Goal: Task Accomplishment & Management: Complete application form

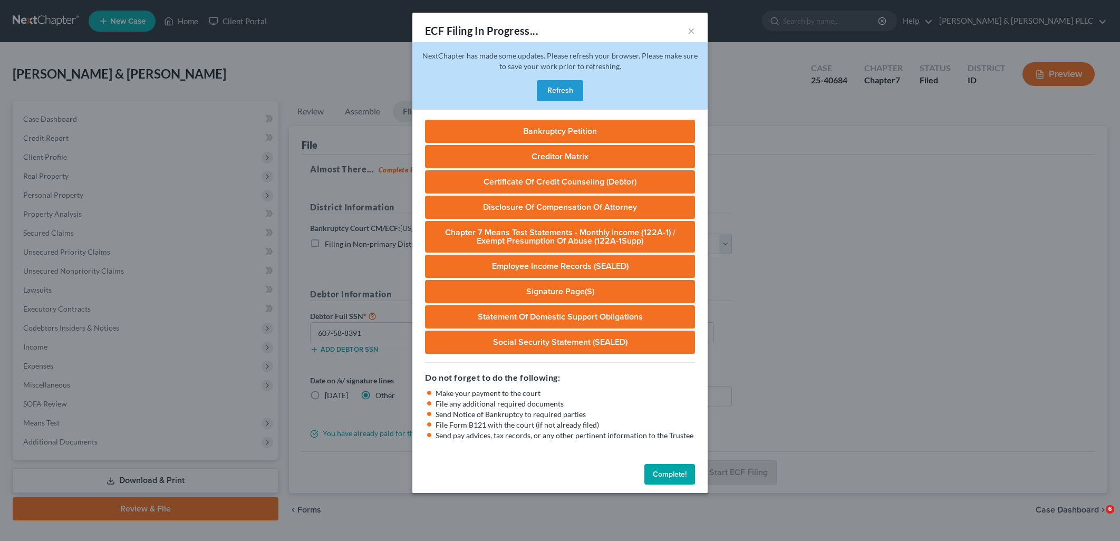
select select "3"
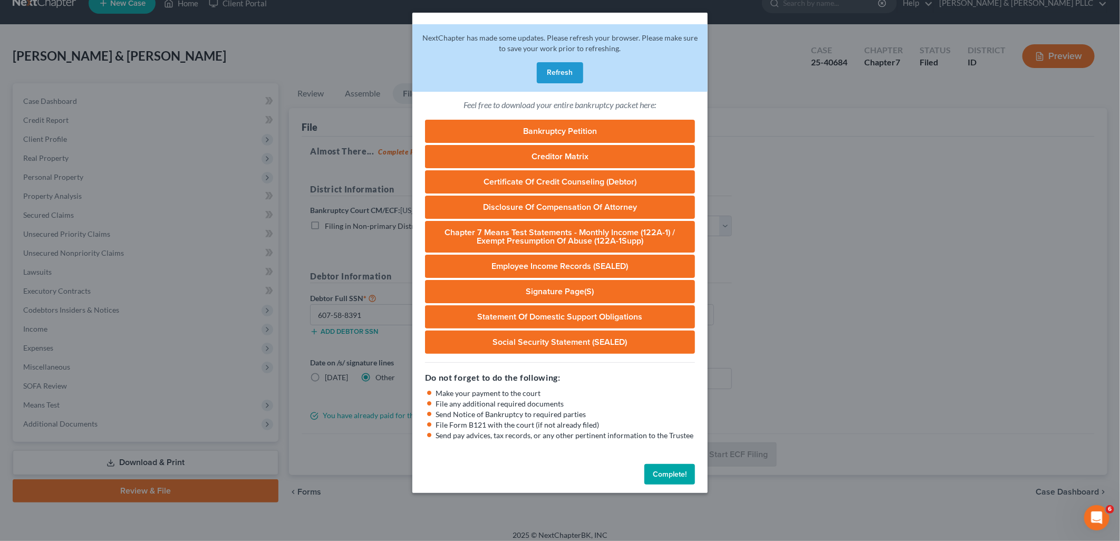
click at [668, 471] on button "Complete!" at bounding box center [669, 474] width 51 height 21
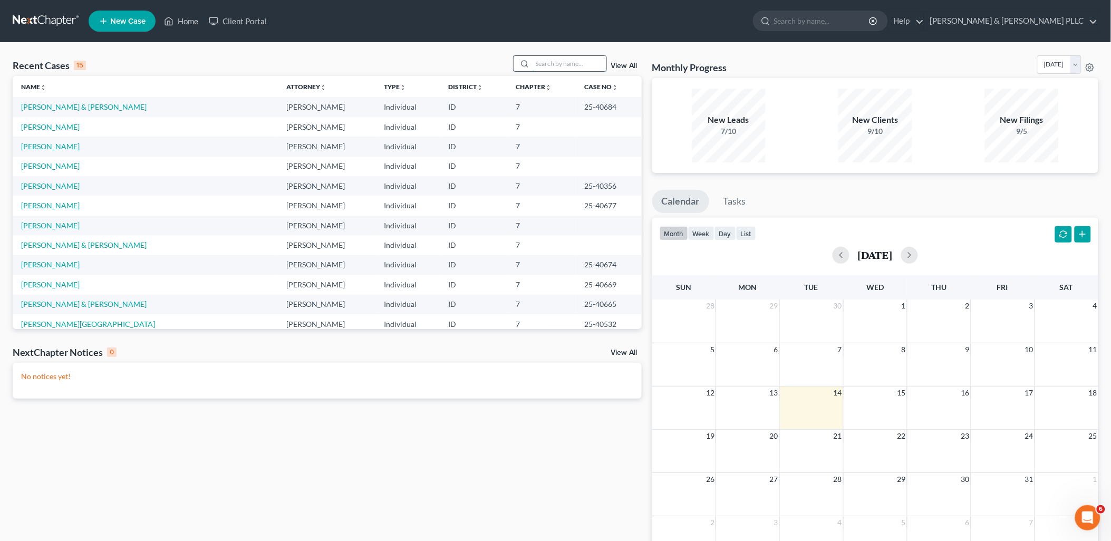
click at [565, 59] on input "search" at bounding box center [570, 63] width 74 height 15
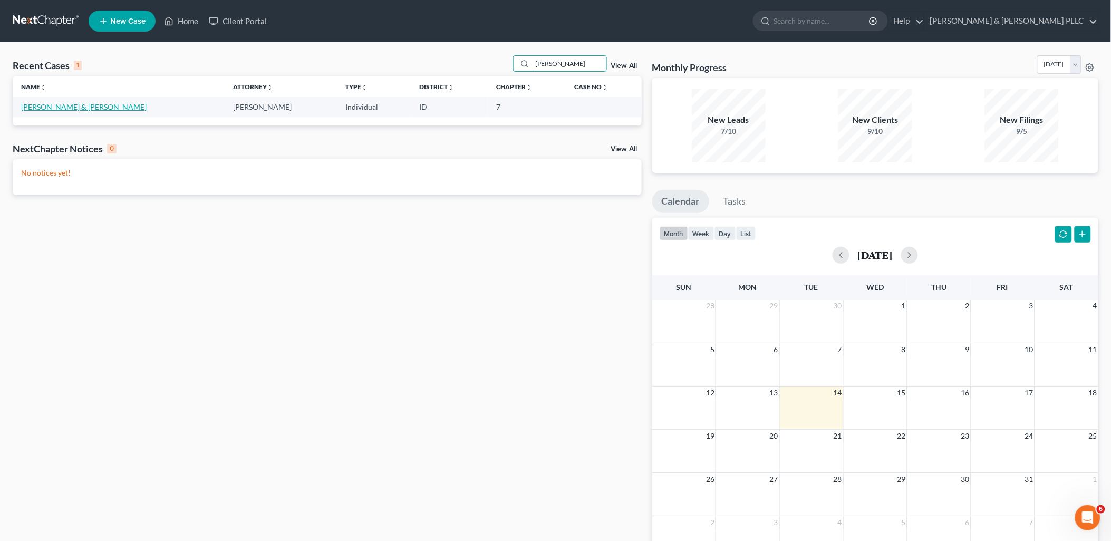
type input "Lindsay"
click at [85, 105] on link "[PERSON_NAME] & [PERSON_NAME]" at bounding box center [84, 106] width 126 height 9
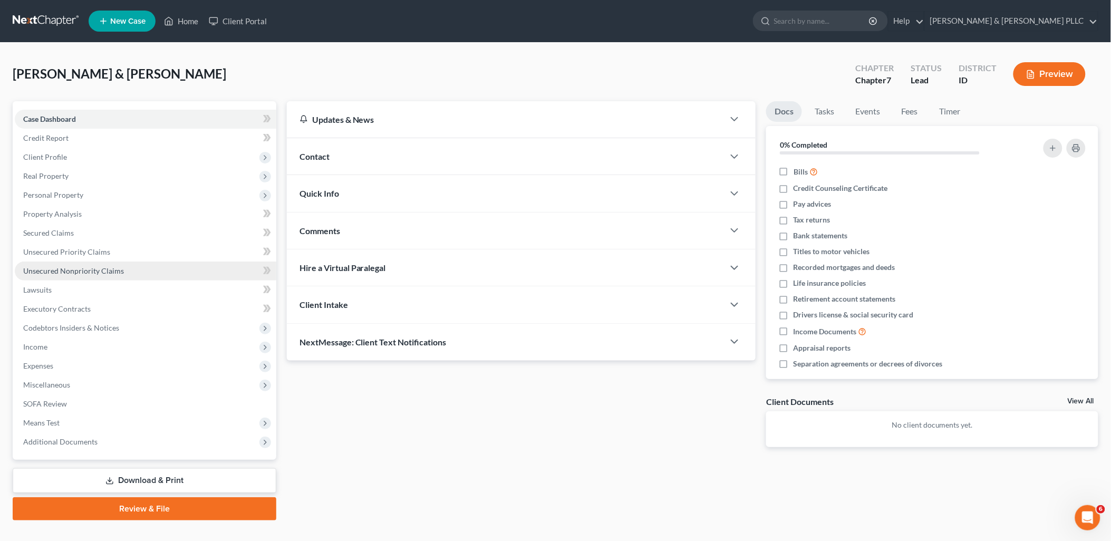
click at [51, 267] on span "Unsecured Nonpriority Claims" at bounding box center [73, 270] width 101 height 9
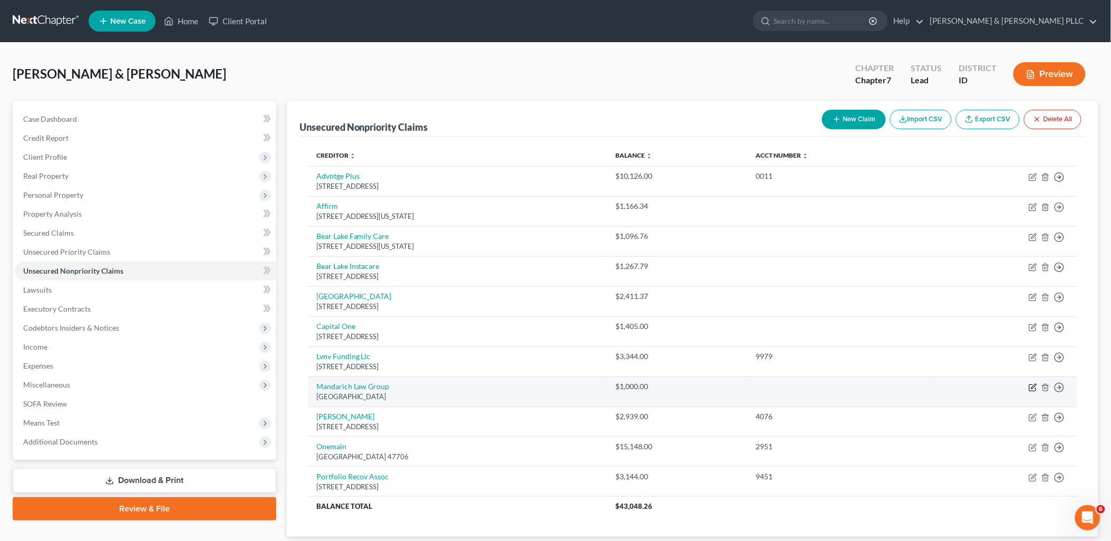
click at [1032, 391] on icon "button" at bounding box center [1033, 387] width 8 height 8
select select "14"
select select "2"
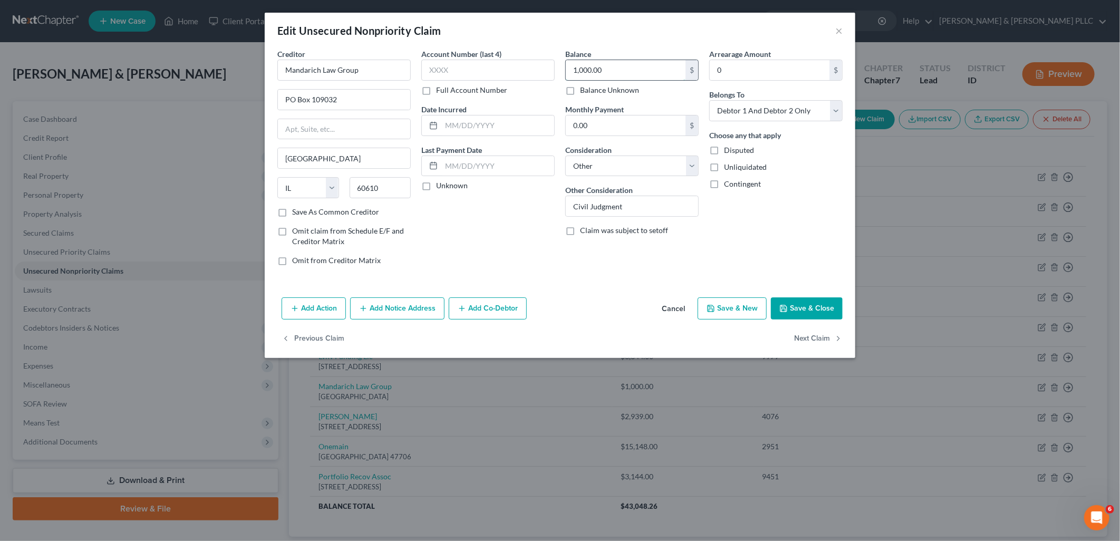
click at [629, 74] on input "1,000.00" at bounding box center [626, 70] width 120 height 20
type input "20,000.00"
click at [804, 309] on button "Save & Close" at bounding box center [807, 308] width 72 height 22
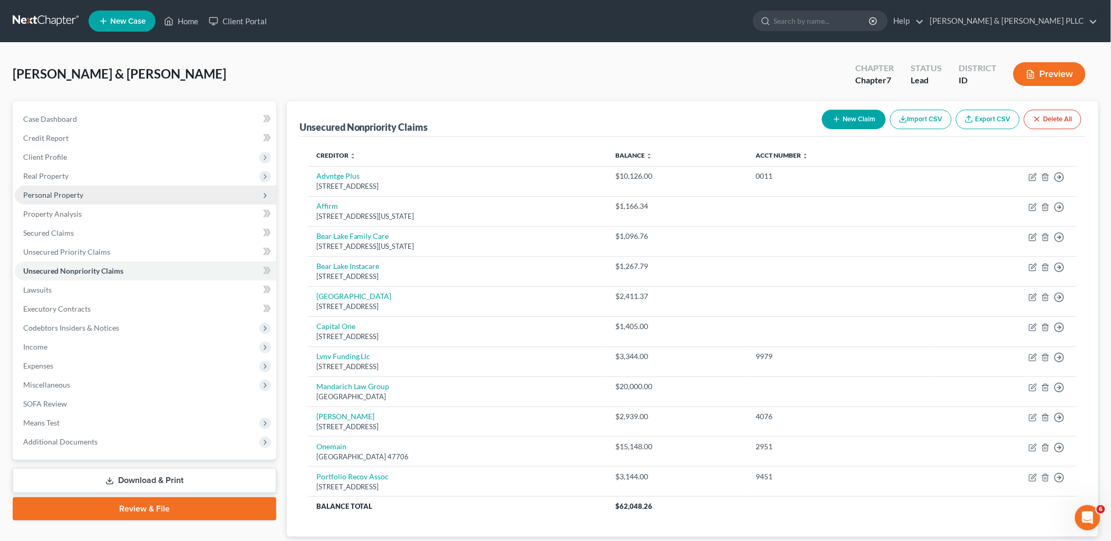
click at [87, 190] on span "Personal Property" at bounding box center [146, 195] width 262 height 19
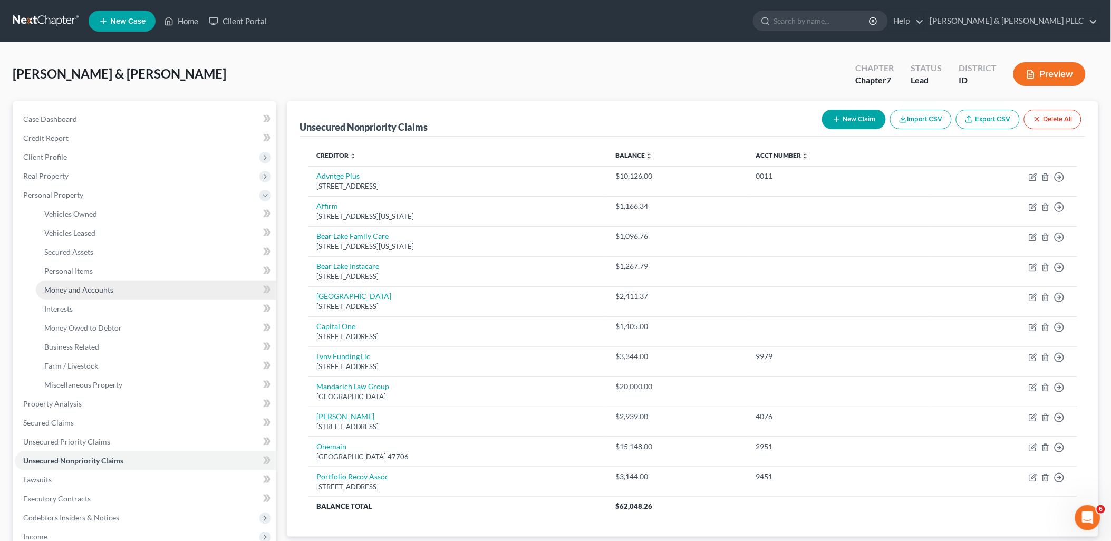
click at [95, 286] on span "Money and Accounts" at bounding box center [78, 289] width 69 height 9
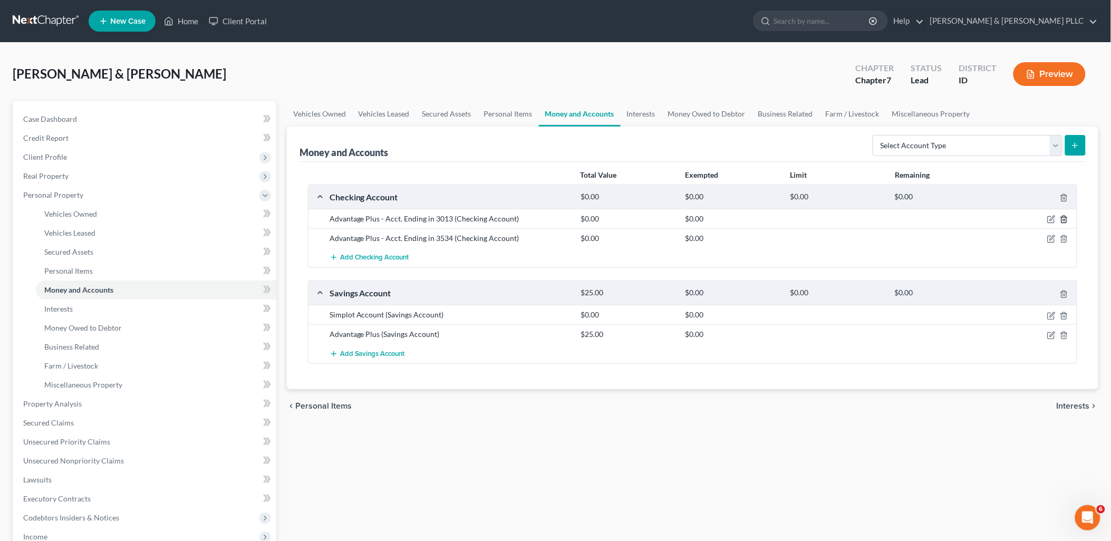
click at [1062, 217] on polyline "button" at bounding box center [1064, 217] width 6 height 0
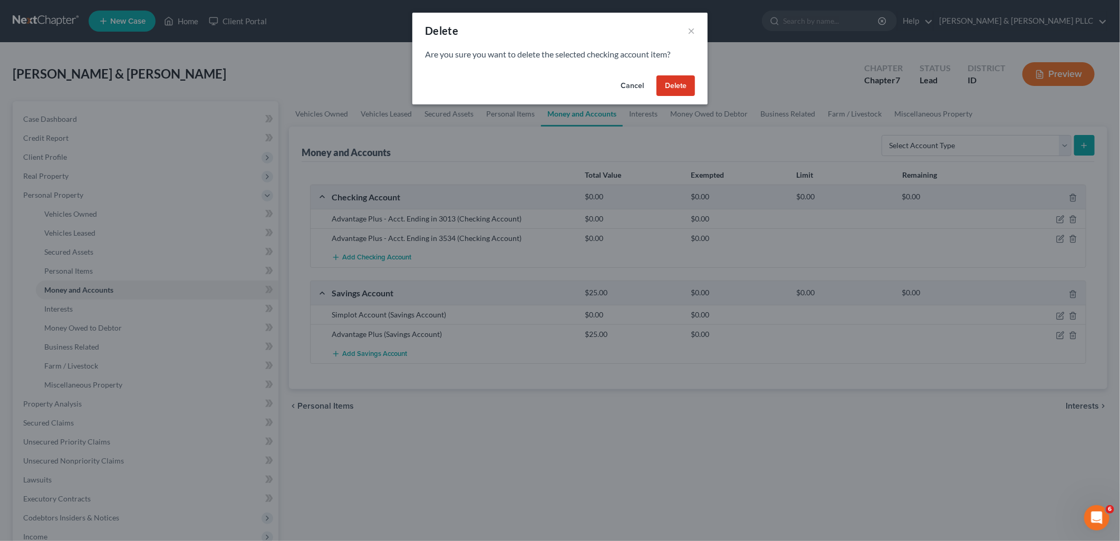
click at [682, 88] on button "Delete" at bounding box center [676, 85] width 38 height 21
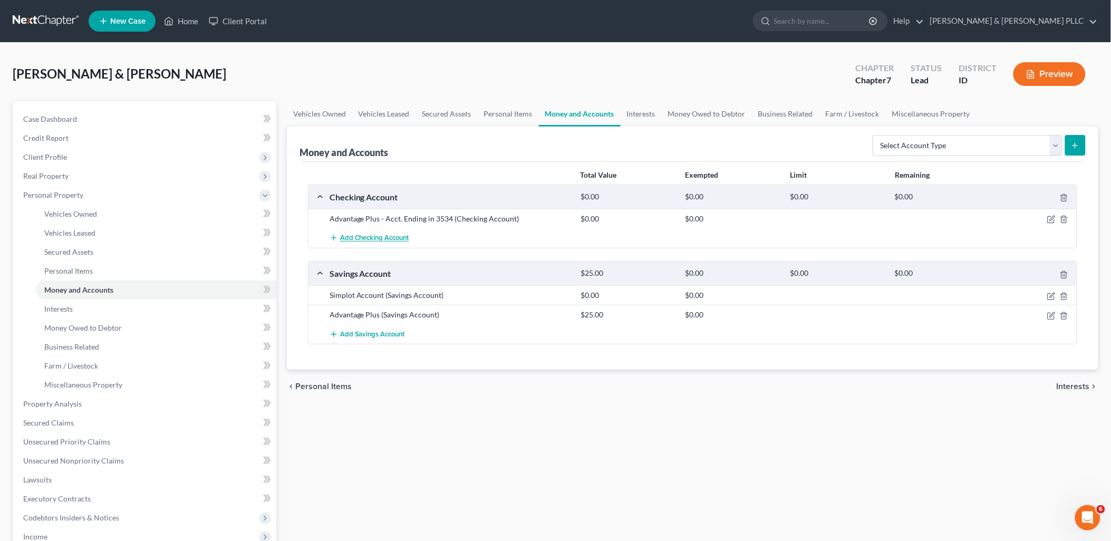
click at [382, 235] on span "Add Checking Account" at bounding box center [374, 238] width 69 height 8
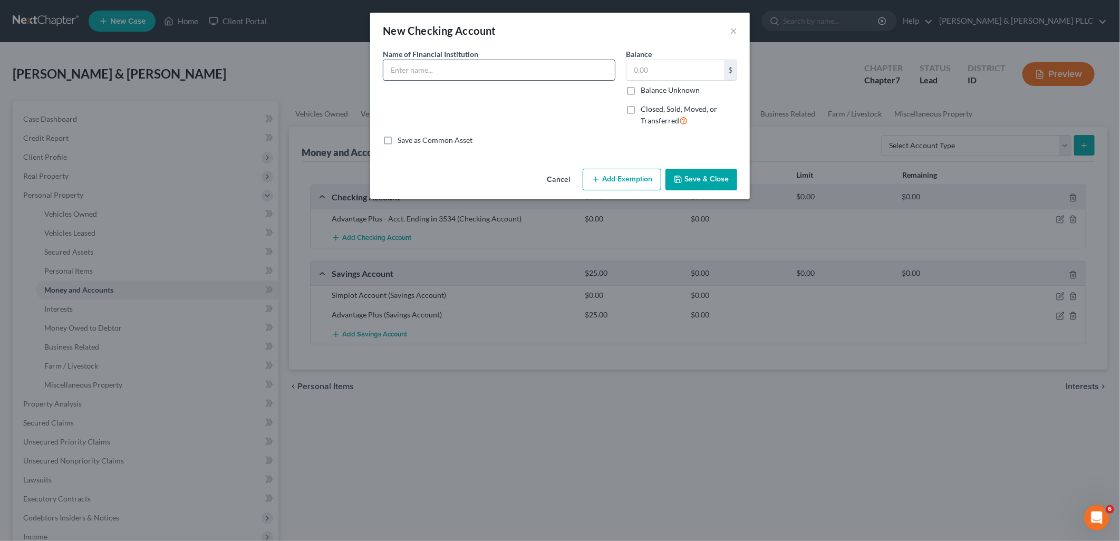
click at [503, 63] on input "text" at bounding box center [499, 70] width 232 height 20
type input "Frontier Credit Union"
type input "20.00"
click at [693, 187] on button "Save & Close" at bounding box center [702, 180] width 72 height 22
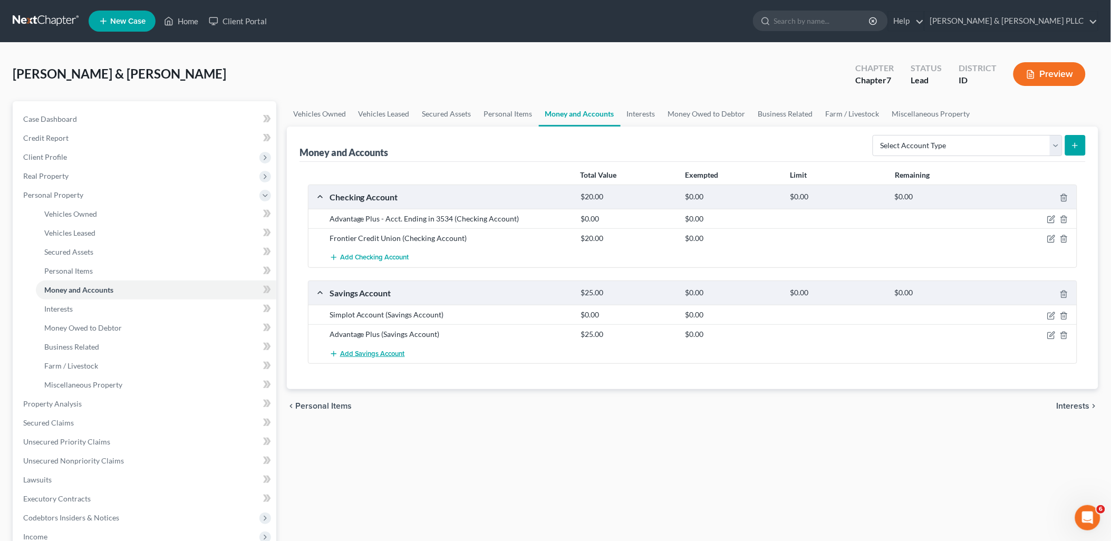
click at [391, 351] on span "Add Savings Account" at bounding box center [372, 354] width 65 height 8
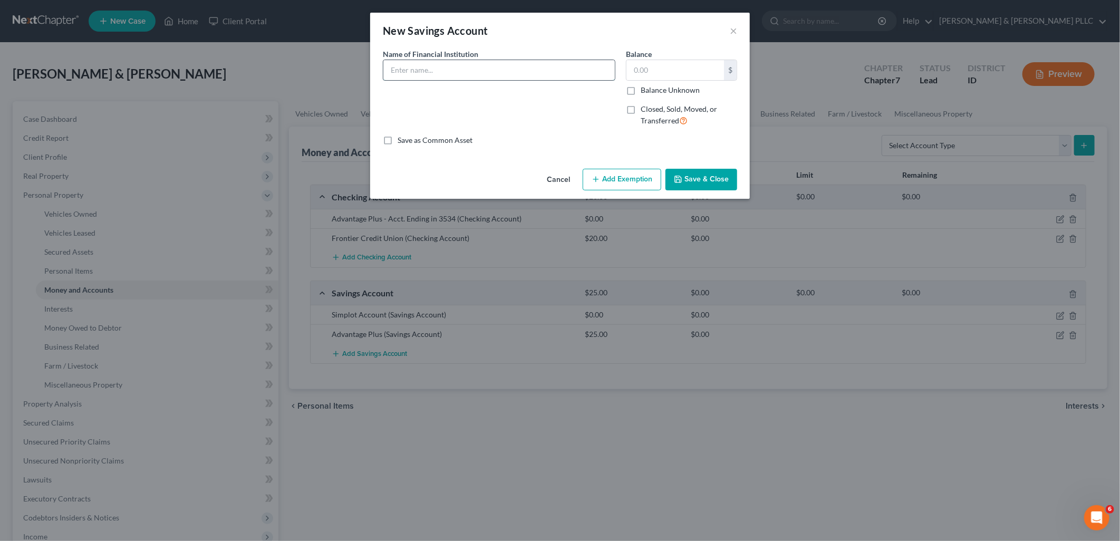
click at [450, 71] on input "text" at bounding box center [499, 70] width 232 height 20
type input "Frontier Credit Union"
type input "9.00"
click at [709, 179] on button "Save & Close" at bounding box center [702, 180] width 72 height 22
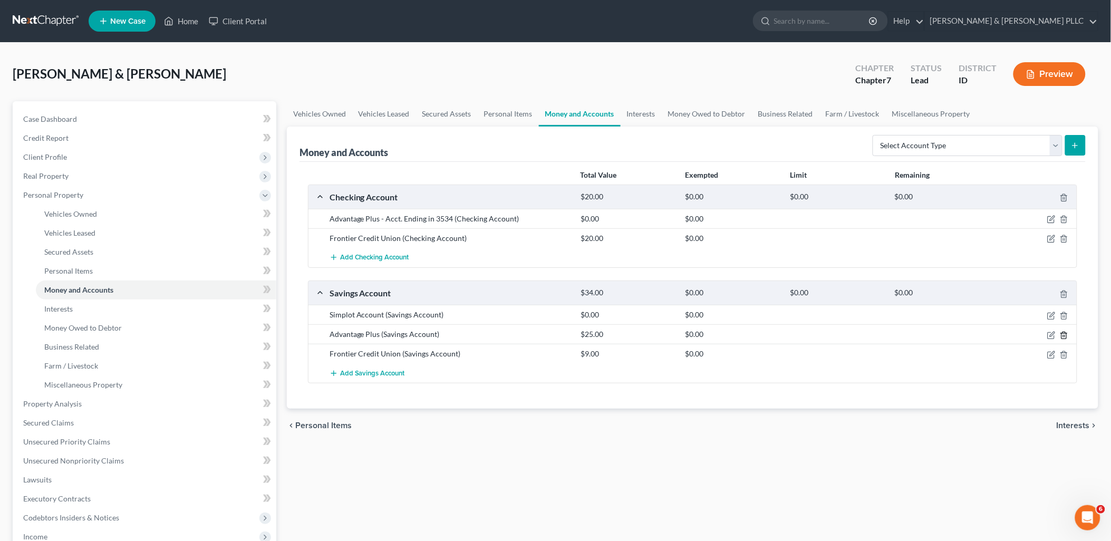
click at [1066, 336] on icon "button" at bounding box center [1064, 335] width 8 height 8
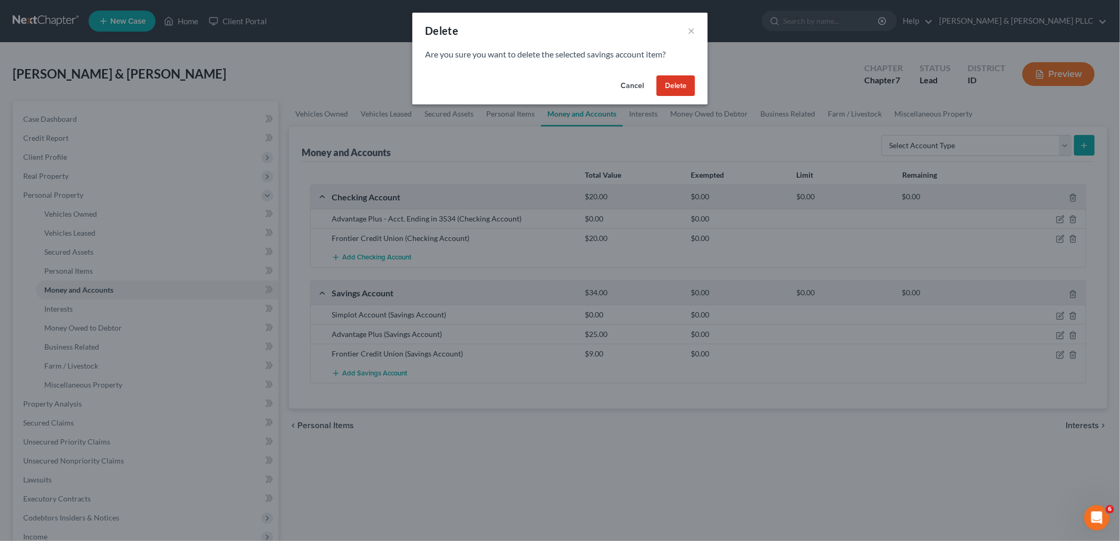
drag, startPoint x: 672, startPoint y: 86, endPoint x: 741, endPoint y: 88, distance: 68.6
click at [673, 86] on button "Delete" at bounding box center [676, 85] width 38 height 21
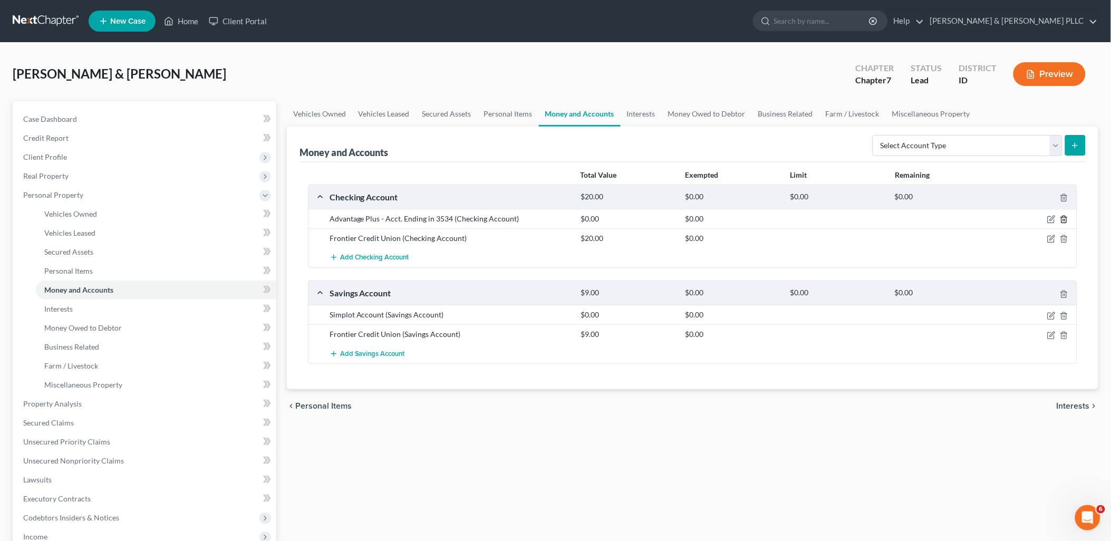
click at [1064, 217] on polyline "button" at bounding box center [1064, 217] width 6 height 0
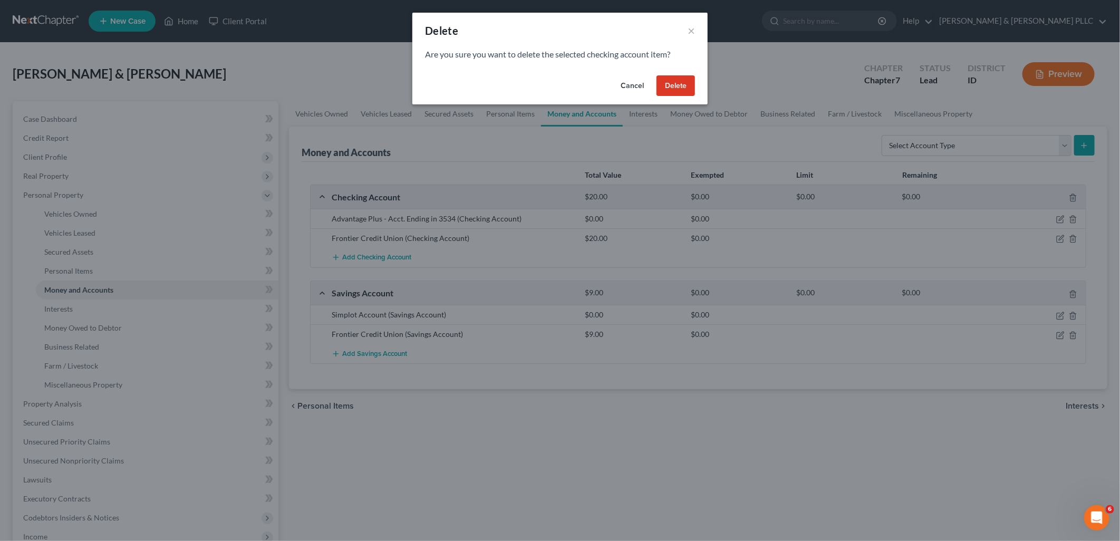
click at [681, 87] on button "Delete" at bounding box center [676, 85] width 38 height 21
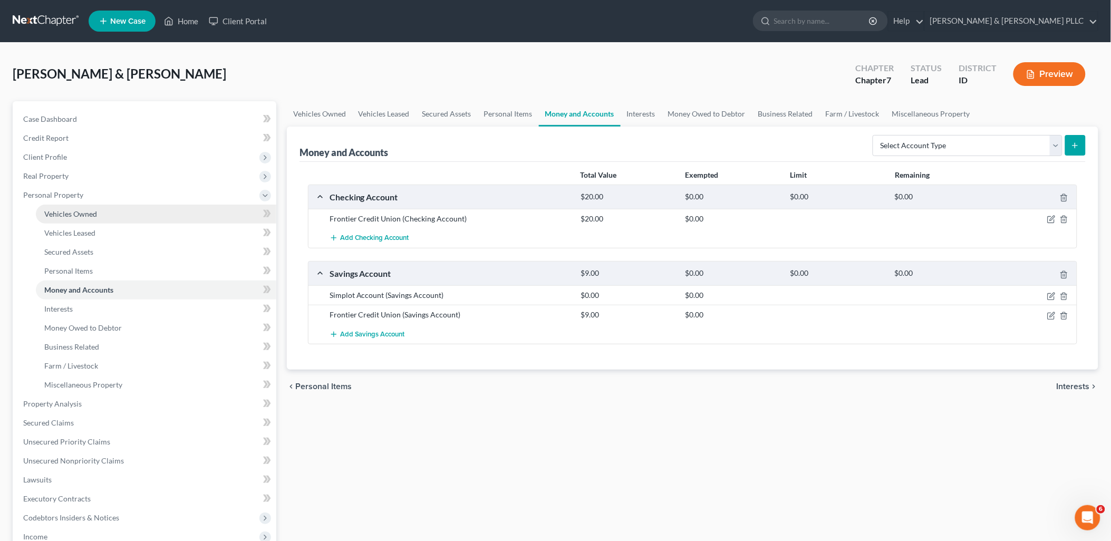
click at [78, 209] on span "Vehicles Owned" at bounding box center [70, 213] width 53 height 9
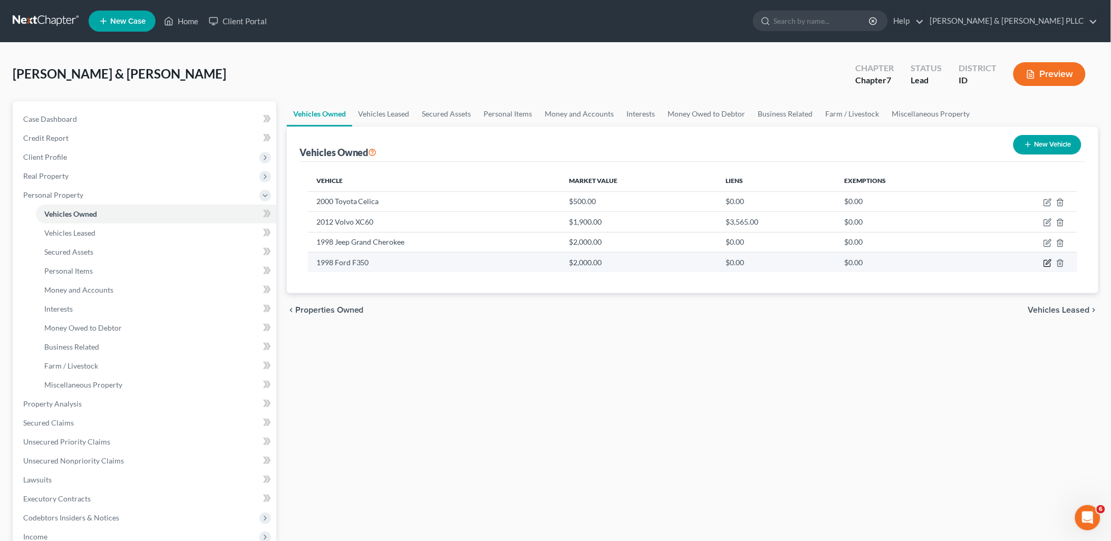
click at [1048, 261] on icon "button" at bounding box center [1048, 261] width 5 height 5
select select "0"
select select "28"
select select "3"
select select "2"
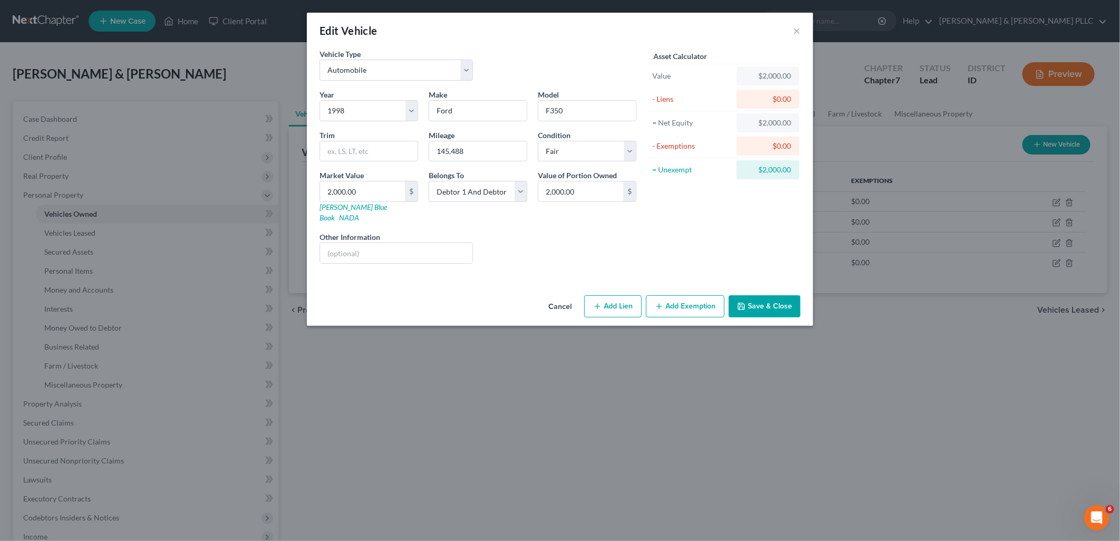
click at [704, 295] on button "Add Exemption" at bounding box center [685, 306] width 79 height 22
select select "2"
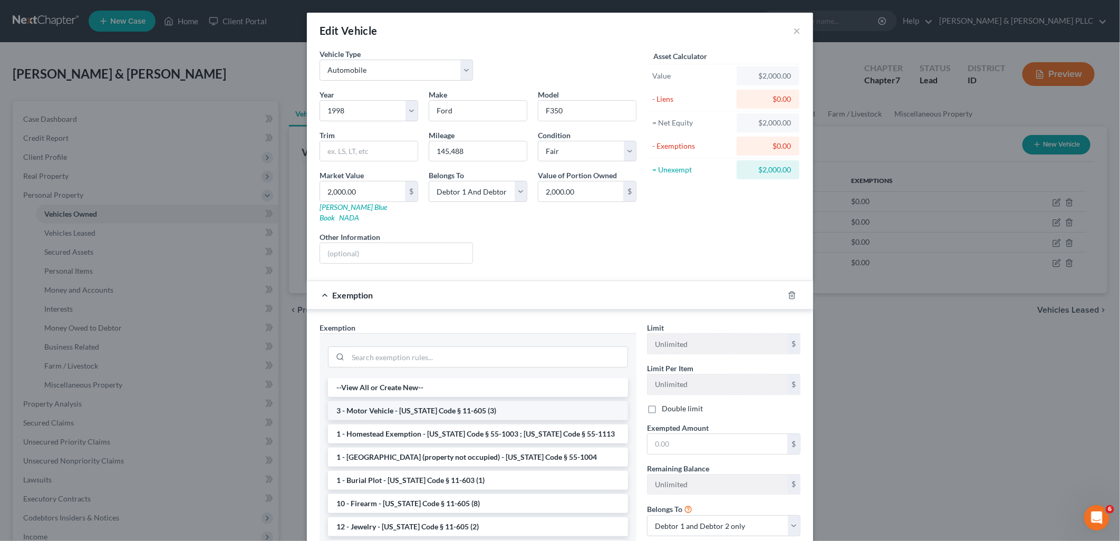
click at [483, 401] on li "3 - Motor Vehicle - Idaho Code § 11-605 (3)" at bounding box center [478, 410] width 300 height 19
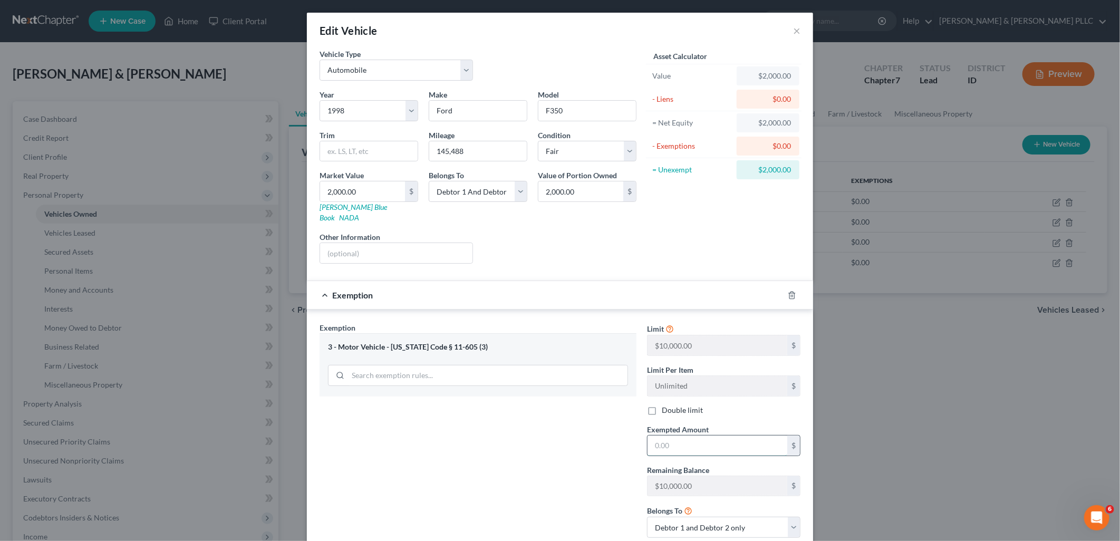
click at [649, 436] on input "text" at bounding box center [718, 446] width 140 height 20
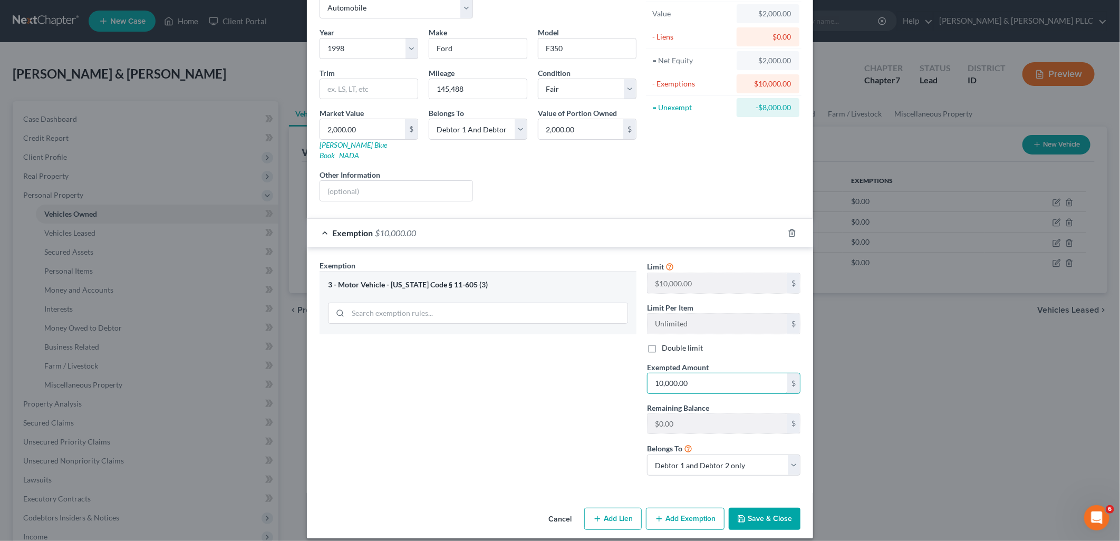
type input "10,000.00"
click at [752, 513] on button "Save & Close" at bounding box center [765, 519] width 72 height 22
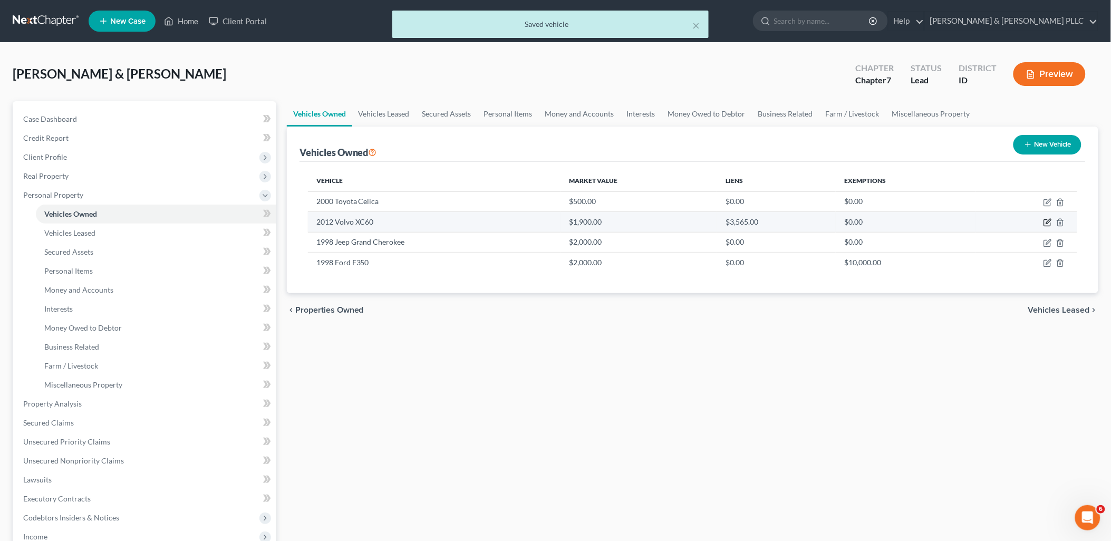
click at [1045, 224] on icon "button" at bounding box center [1048, 222] width 8 height 8
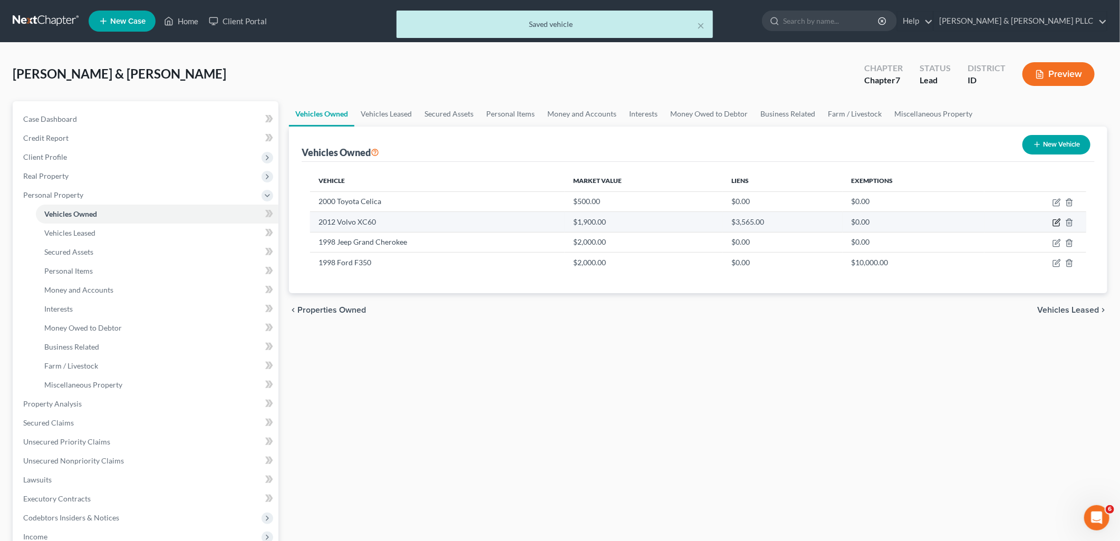
select select "0"
select select "14"
select select "2"
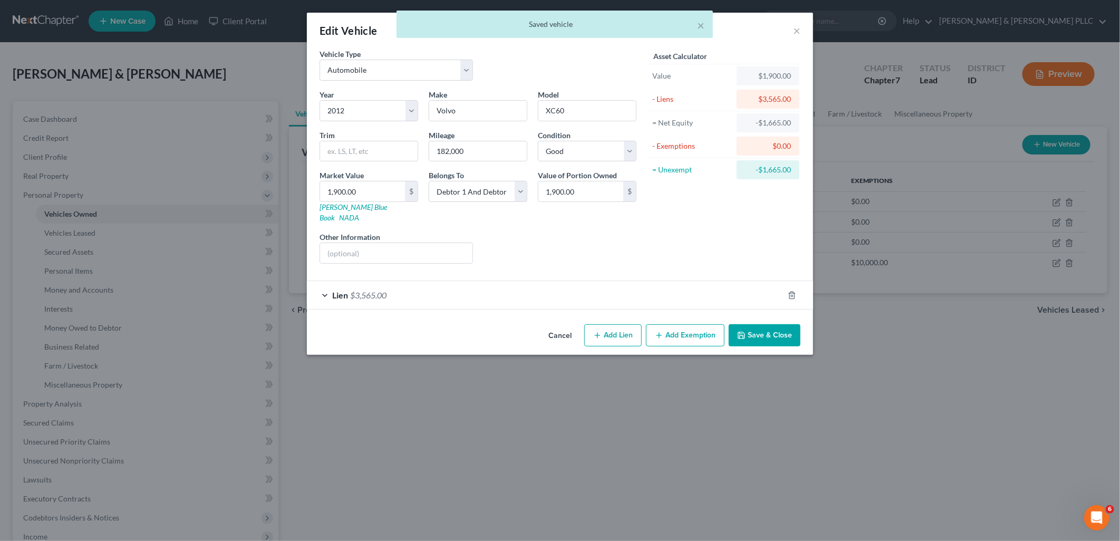
click at [669, 328] on button "Add Exemption" at bounding box center [685, 335] width 79 height 22
select select "2"
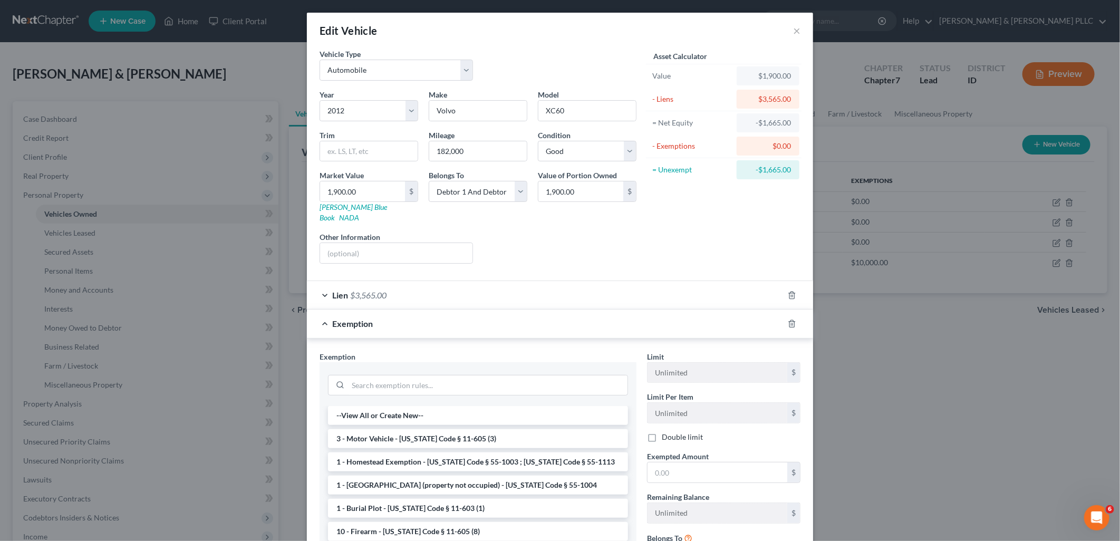
drag, startPoint x: 514, startPoint y: 421, endPoint x: 638, endPoint y: 440, distance: 125.9
click at [514, 429] on li "3 - Motor Vehicle - Idaho Code § 11-605 (3)" at bounding box center [478, 438] width 300 height 19
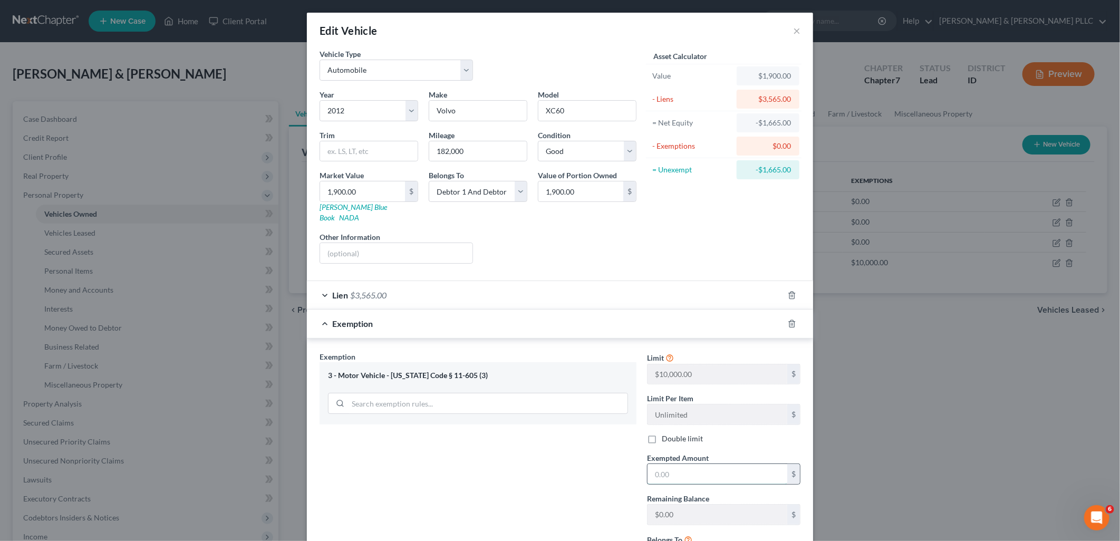
click at [706, 464] on input "text" at bounding box center [718, 474] width 140 height 20
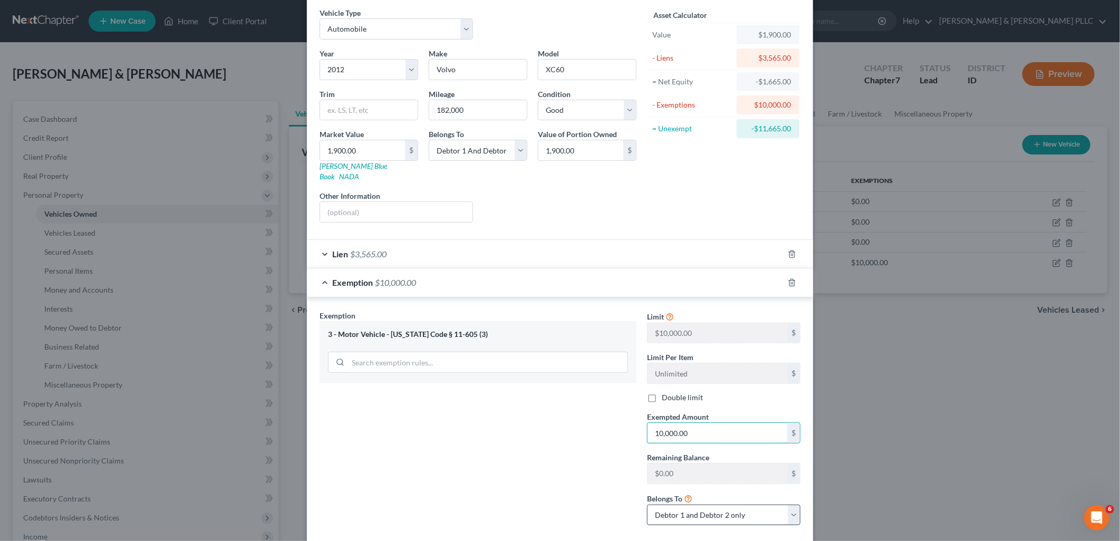
scroll to position [91, 0]
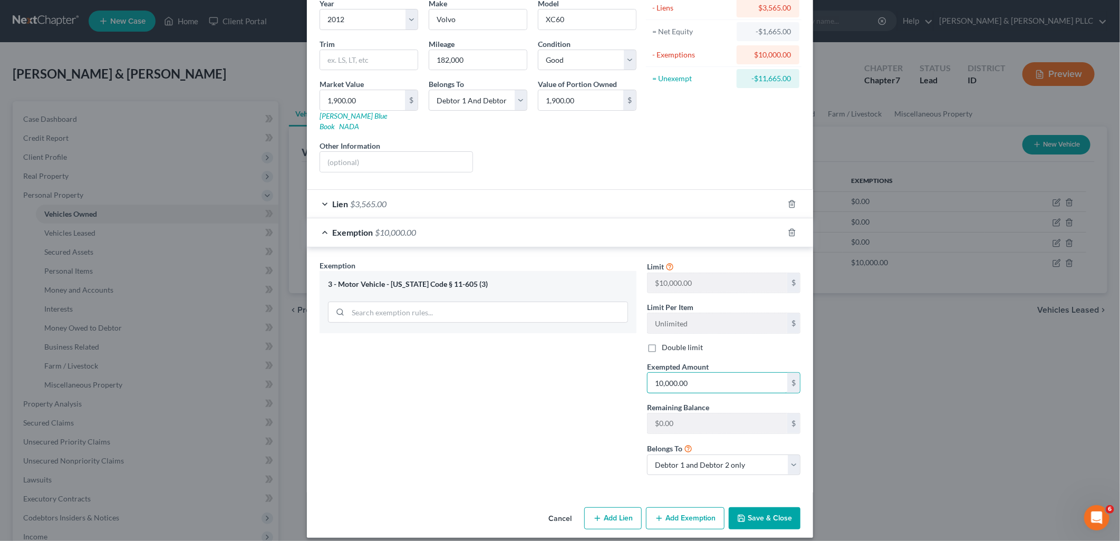
type input "10,000.00"
click at [764, 510] on button "Save & Close" at bounding box center [765, 518] width 72 height 22
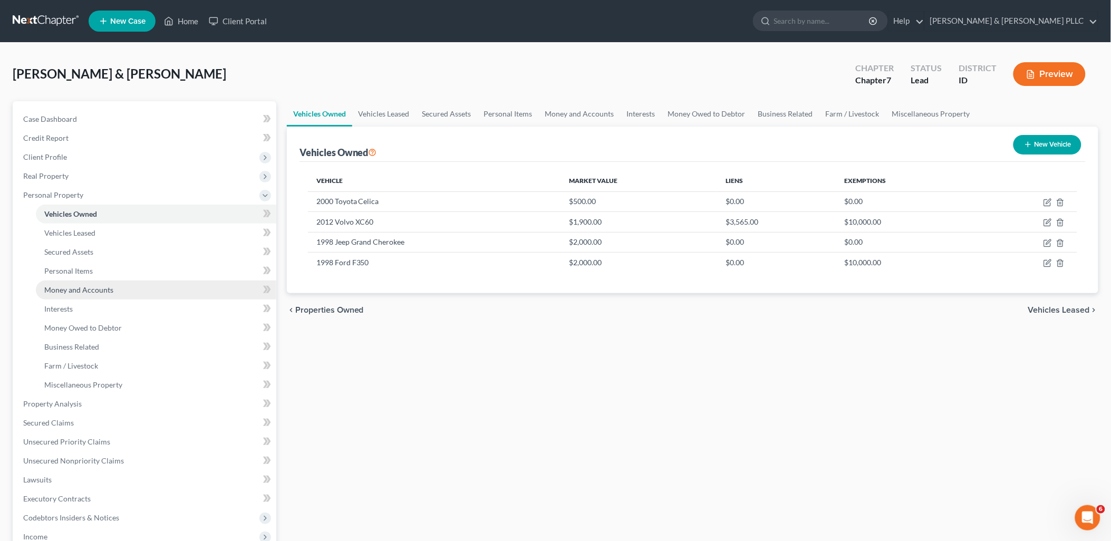
click at [90, 285] on span "Money and Accounts" at bounding box center [78, 289] width 69 height 9
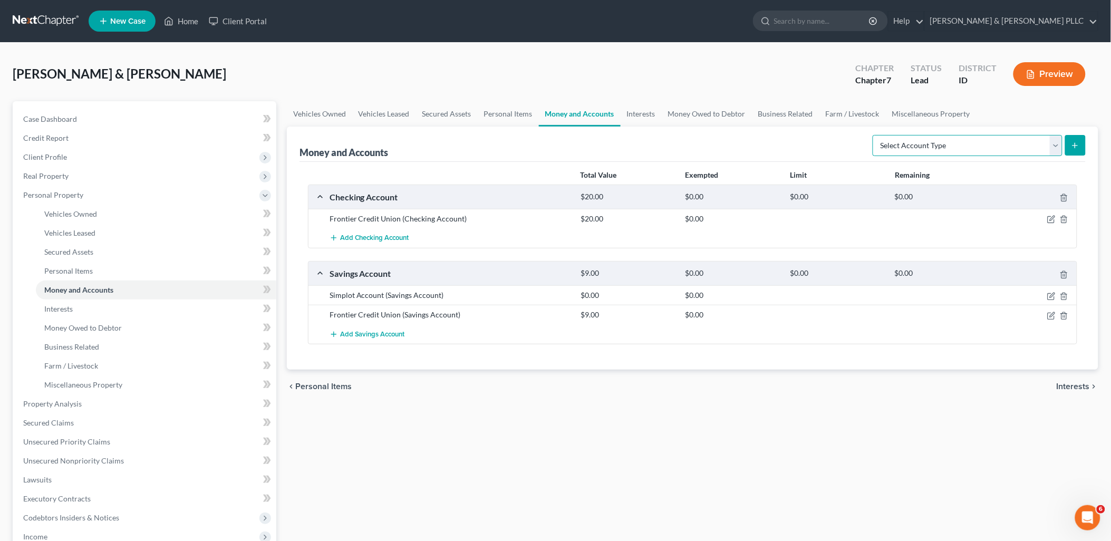
click at [1053, 143] on select "Select Account Type Brokerage Cash on Hand Certificates of Deposit Checking Acc…" at bounding box center [968, 145] width 190 height 21
select select "cash_on_hand"
click at [875, 135] on select "Select Account Type Brokerage Cash on Hand Certificates of Deposit Checking Acc…" at bounding box center [968, 145] width 190 height 21
click at [1072, 140] on button "submit" at bounding box center [1075, 145] width 21 height 21
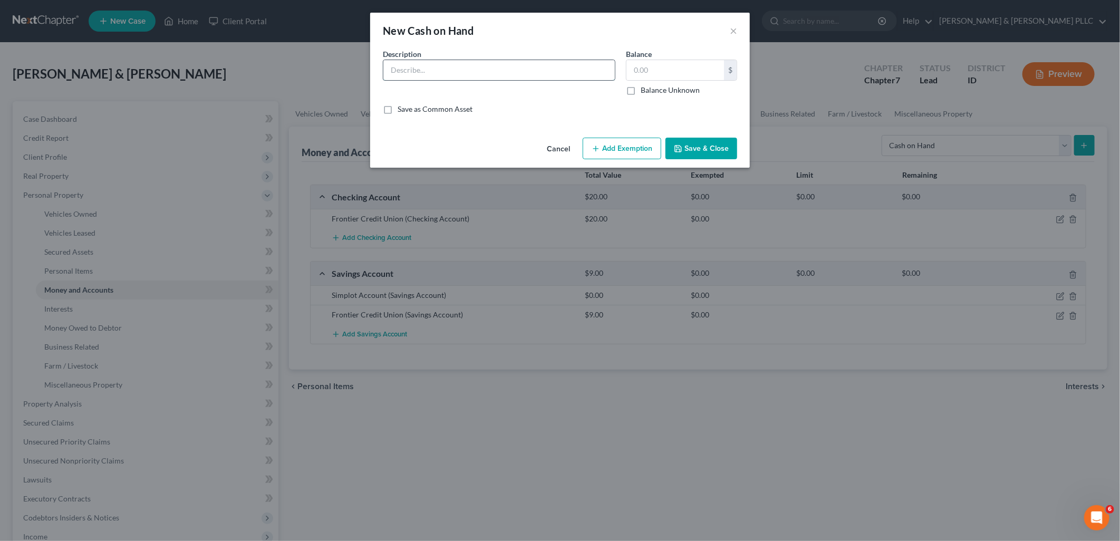
click at [430, 66] on input "text" at bounding box center [499, 70] width 232 height 20
type input "Cash on Hand"
type input "700.00"
click at [608, 150] on button "Add Exemption" at bounding box center [622, 149] width 79 height 22
select select "2"
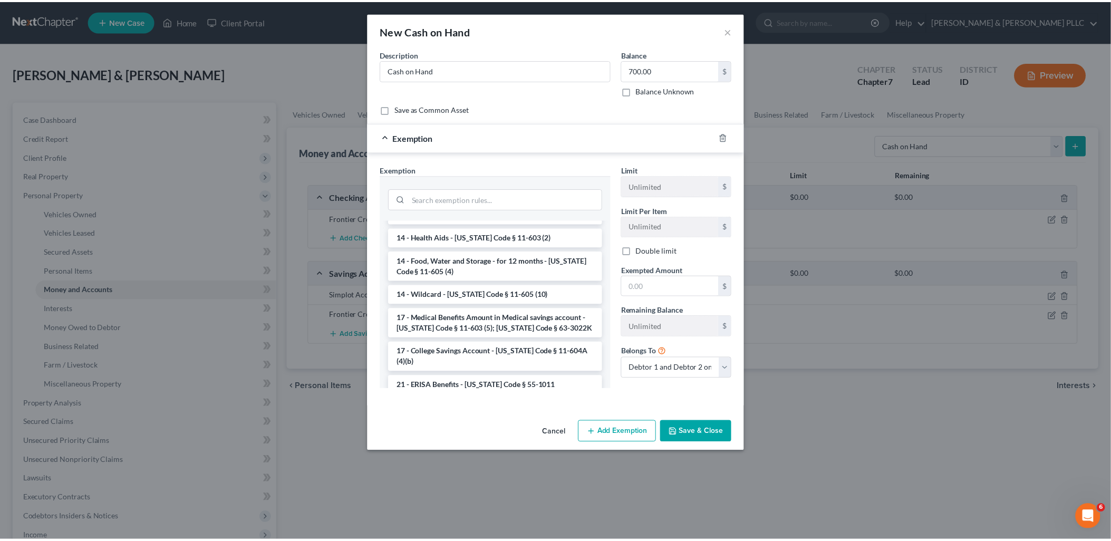
scroll to position [117, 0]
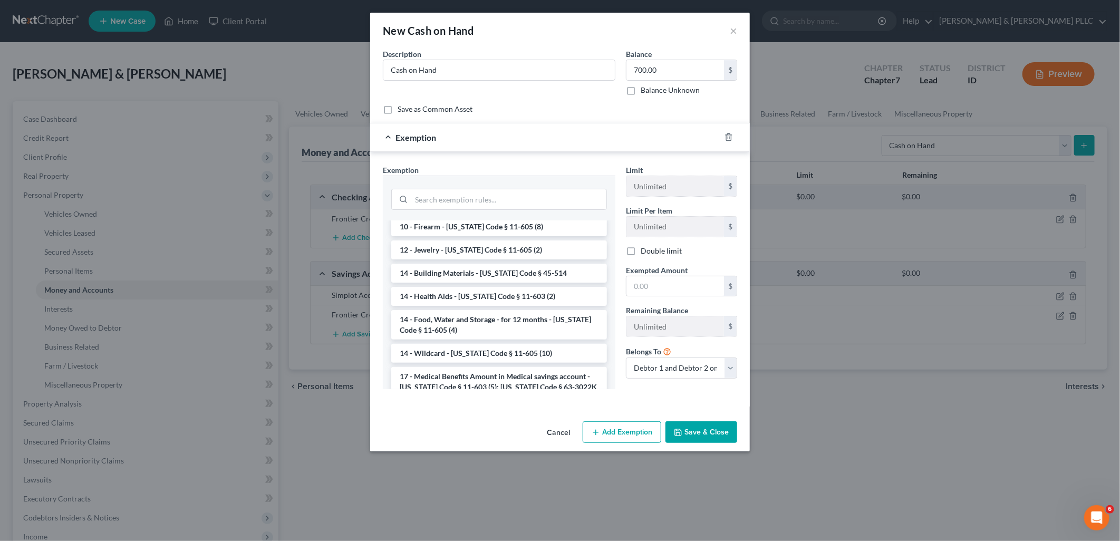
drag, startPoint x: 529, startPoint y: 347, endPoint x: 534, endPoint y: 345, distance: 5.5
click at [529, 347] on li "14 - Wildcard - Idaho Code § 11-605 (10)" at bounding box center [499, 353] width 216 height 19
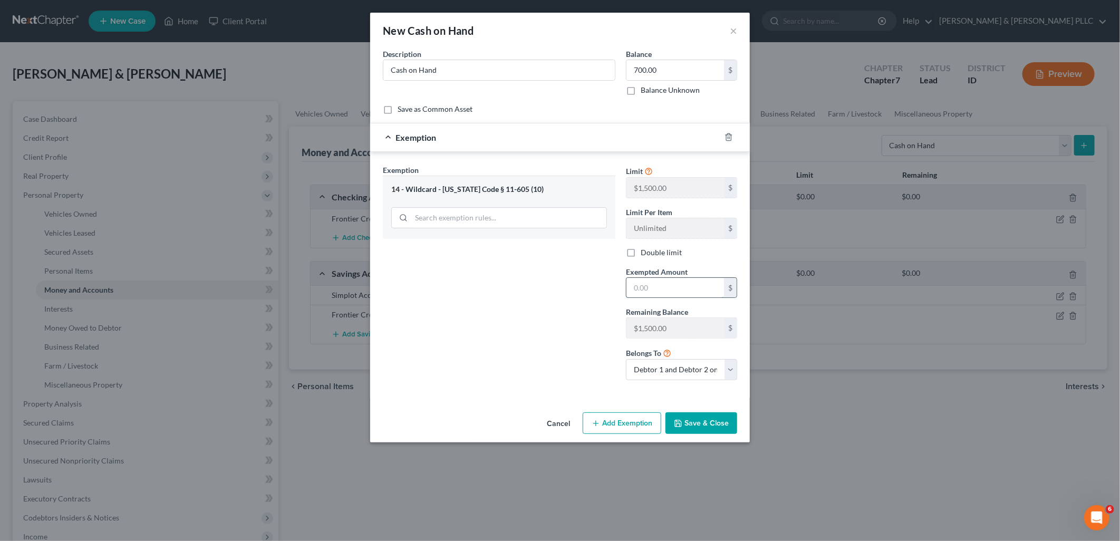
click at [654, 287] on input "text" at bounding box center [676, 288] width 98 height 20
type input "700.00"
click at [709, 418] on button "Save & Close" at bounding box center [702, 423] width 72 height 22
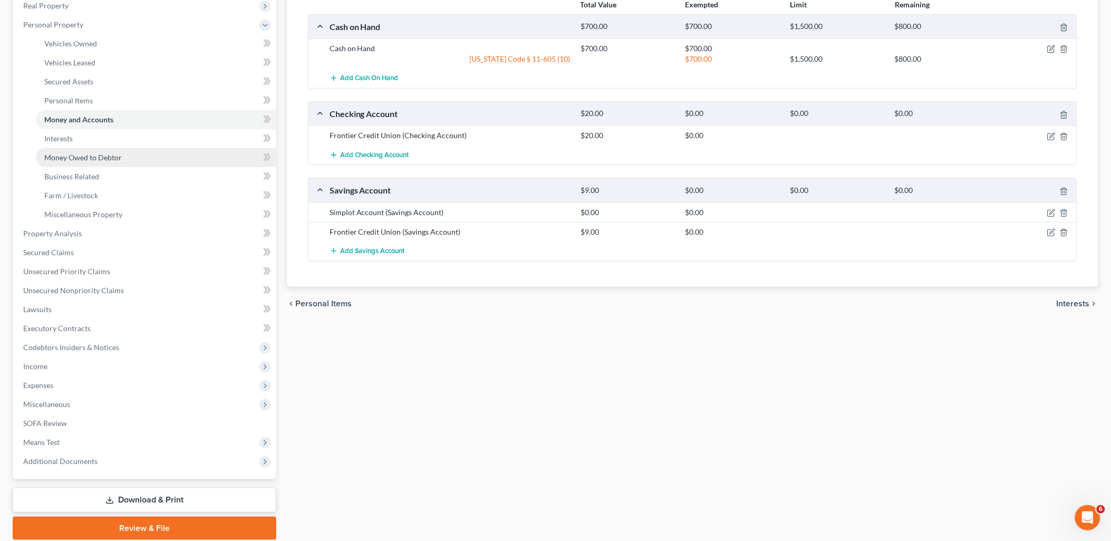
scroll to position [176, 0]
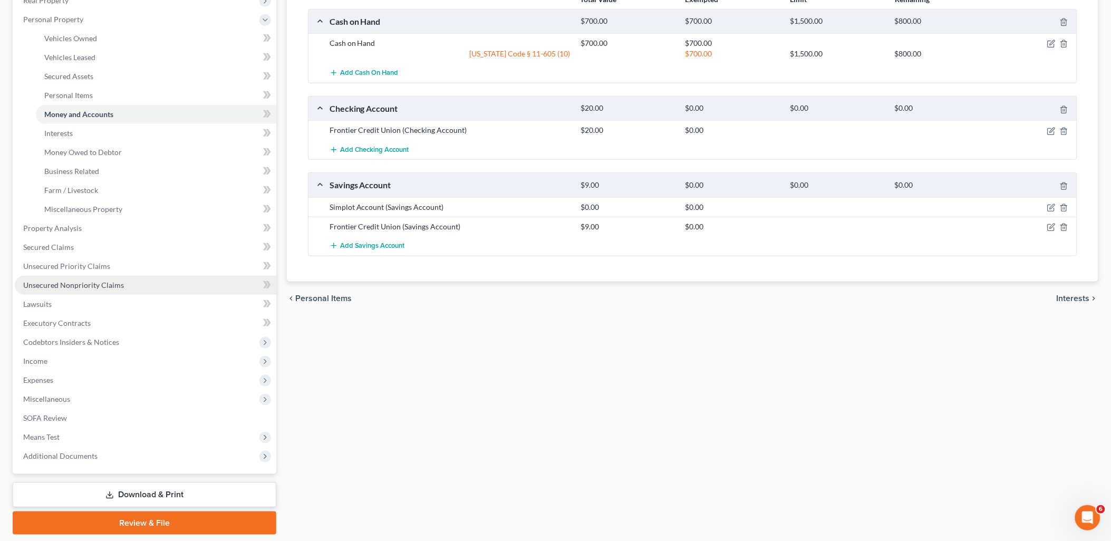
click at [86, 283] on span "Unsecured Nonpriority Claims" at bounding box center [73, 285] width 101 height 9
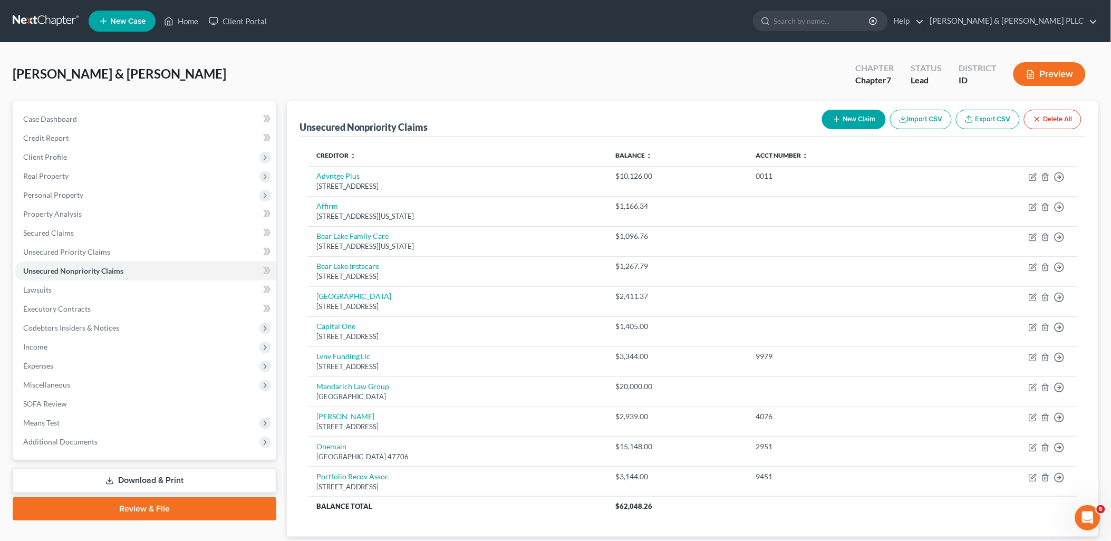
click at [852, 119] on button "New Claim" at bounding box center [854, 120] width 64 height 20
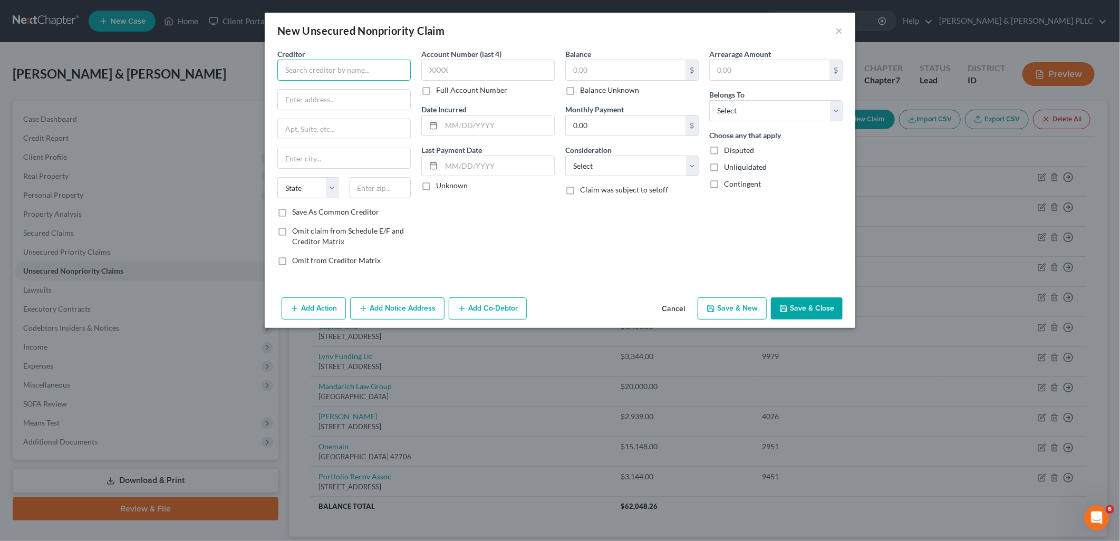
click at [321, 71] on input "text" at bounding box center [343, 70] width 133 height 21
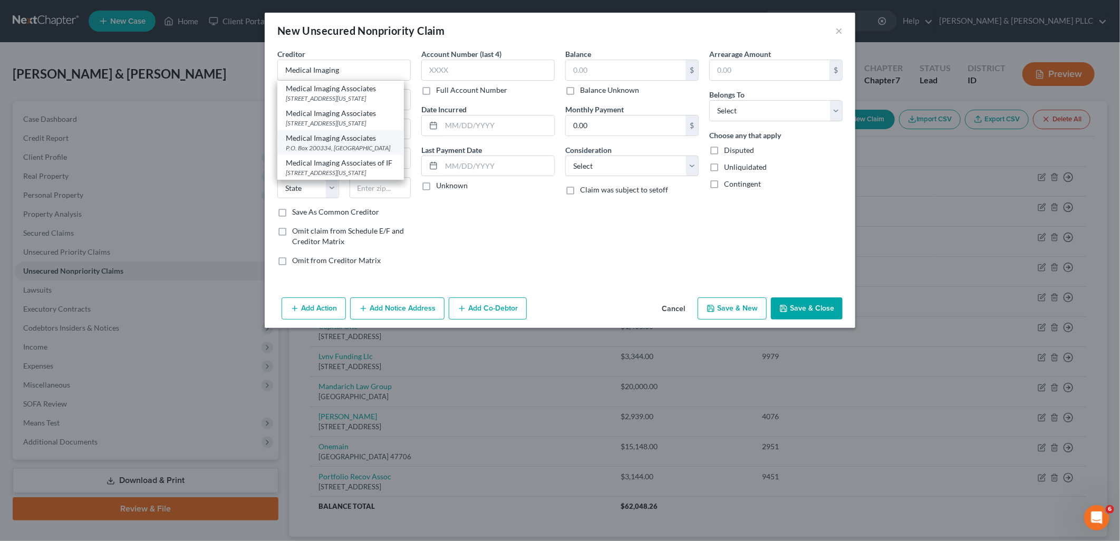
click at [352, 146] on div "P.O. Box 200334, Dallas, TX 75320" at bounding box center [341, 147] width 110 height 9
type input "Medical Imaging Associates"
type input "P.O. Box 200334"
type input "Dallas"
select select "45"
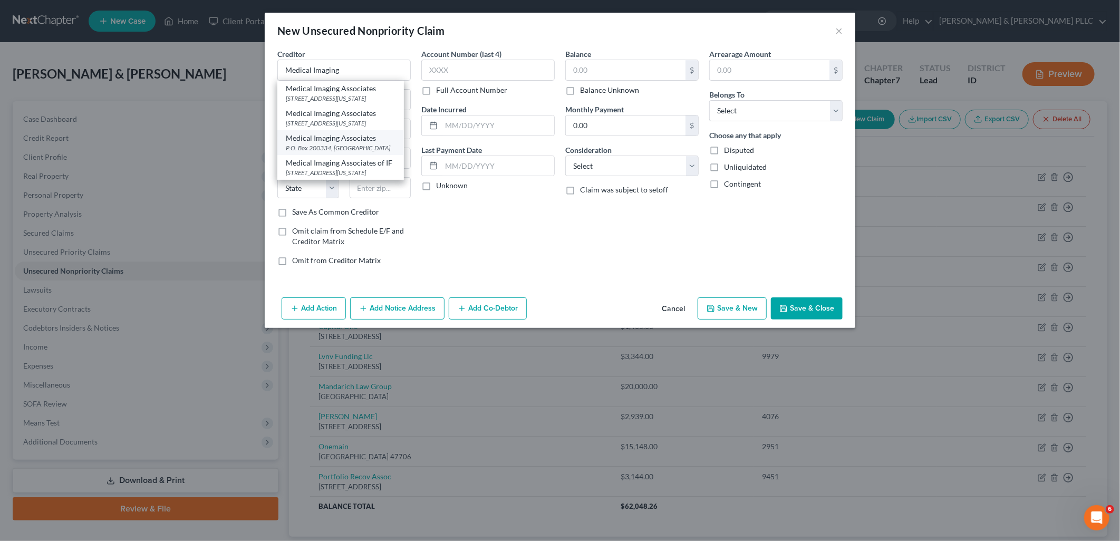
type input "75320"
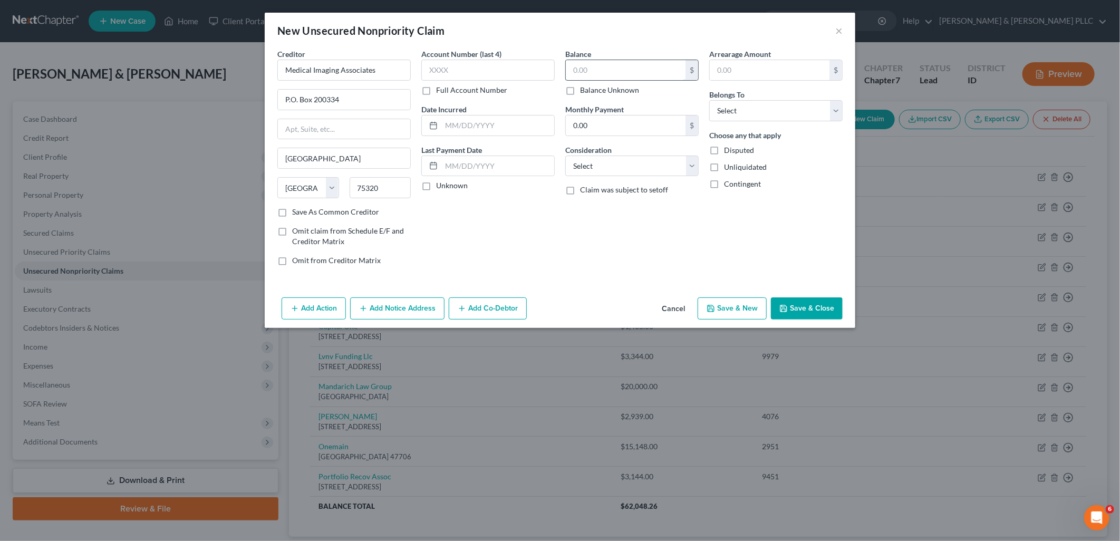
click at [651, 69] on input "text" at bounding box center [626, 70] width 120 height 20
type input "800.00"
click at [697, 166] on select "Select Cable / Satellite Services Collection Agency Credit Card Debt Debt Couns…" at bounding box center [631, 166] width 133 height 21
select select "9"
click at [565, 156] on select "Select Cable / Satellite Services Collection Agency Credit Card Debt Debt Couns…" at bounding box center [631, 166] width 133 height 21
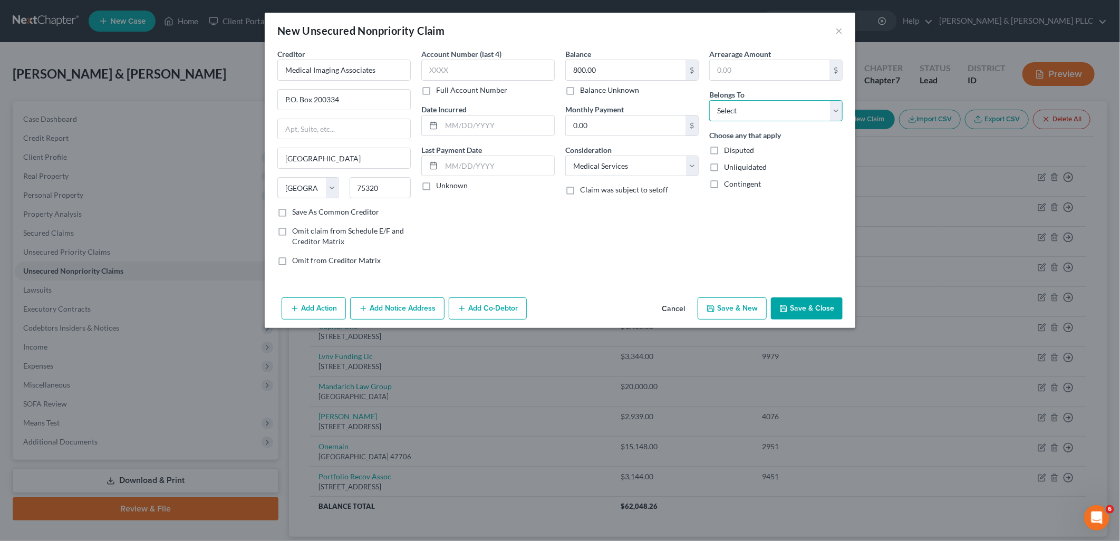
click at [832, 112] on select "Select Debtor 1 Only Debtor 2 Only Debtor 1 And Debtor 2 Only At Least One Of T…" at bounding box center [775, 110] width 133 height 21
select select "2"
click at [709, 100] on select "Select Debtor 1 Only Debtor 2 Only Debtor 1 And Debtor 2 Only At Least One Of T…" at bounding box center [775, 110] width 133 height 21
click at [810, 306] on button "Save & Close" at bounding box center [807, 308] width 72 height 22
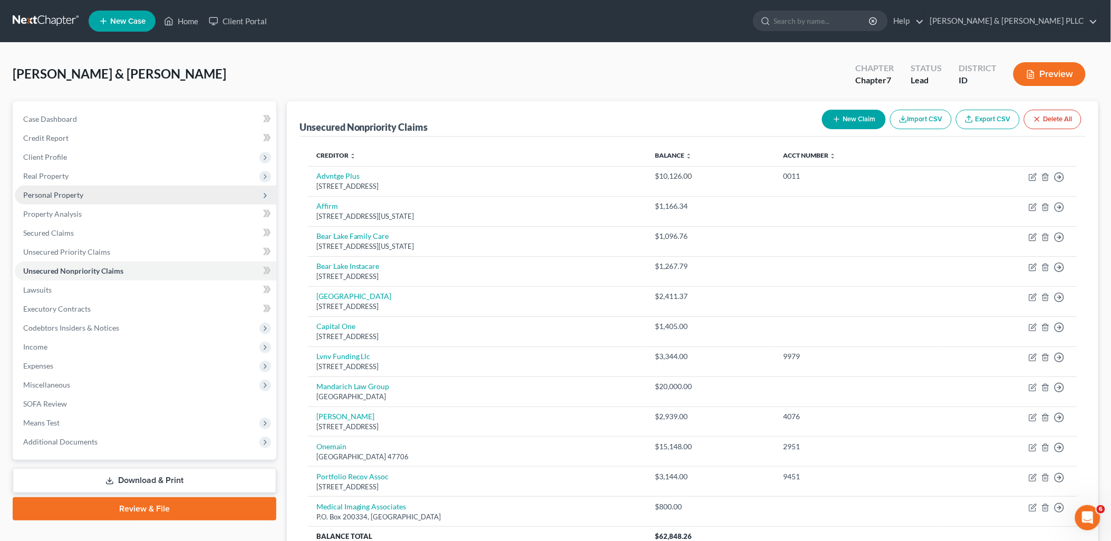
click at [60, 191] on span "Personal Property" at bounding box center [53, 194] width 60 height 9
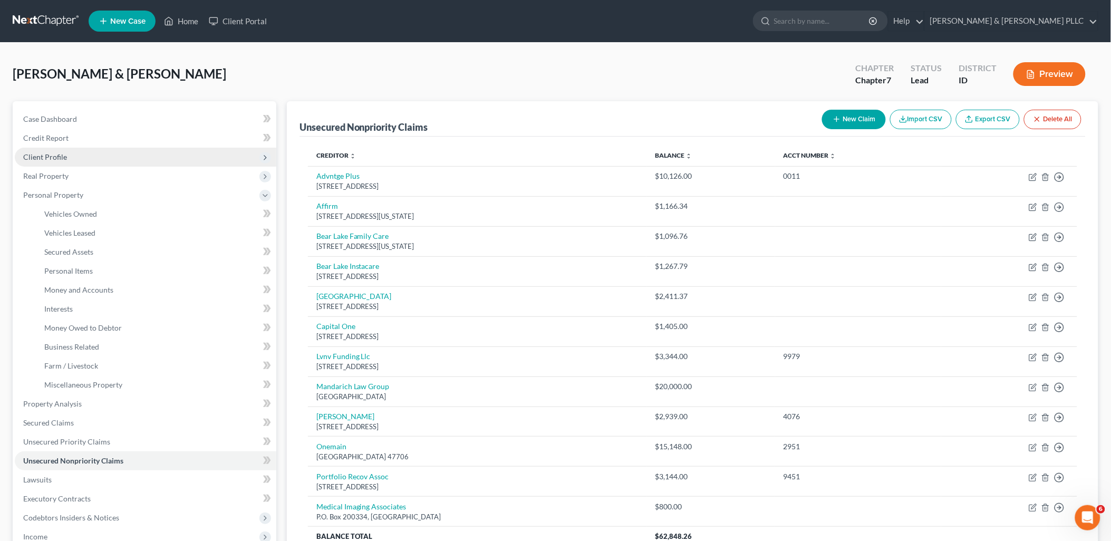
click at [50, 160] on span "Client Profile" at bounding box center [45, 156] width 44 height 9
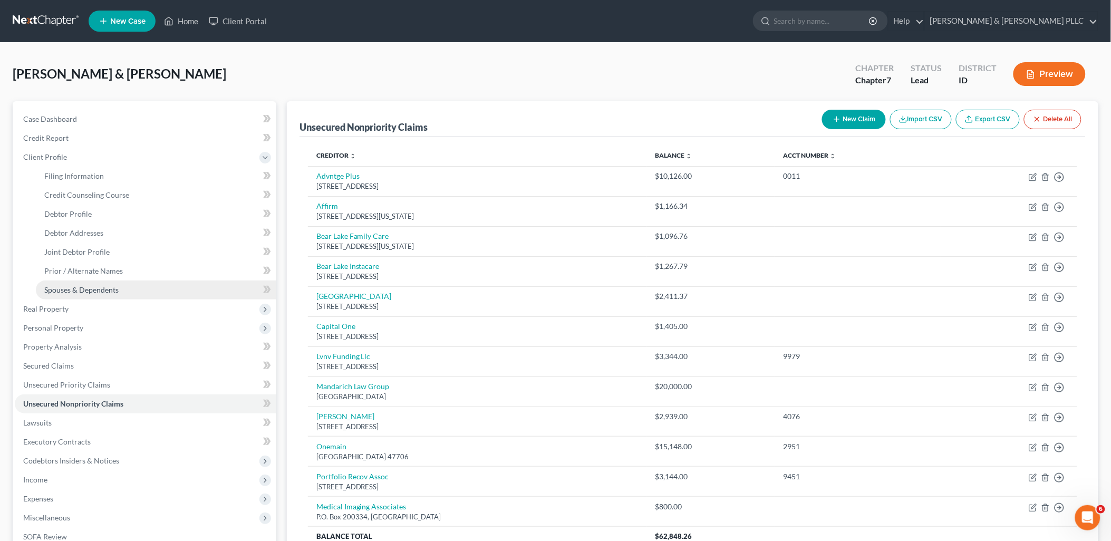
drag, startPoint x: 100, startPoint y: 285, endPoint x: 144, endPoint y: 286, distance: 44.3
click at [100, 285] on span "Spouses & Dependents" at bounding box center [81, 289] width 74 height 9
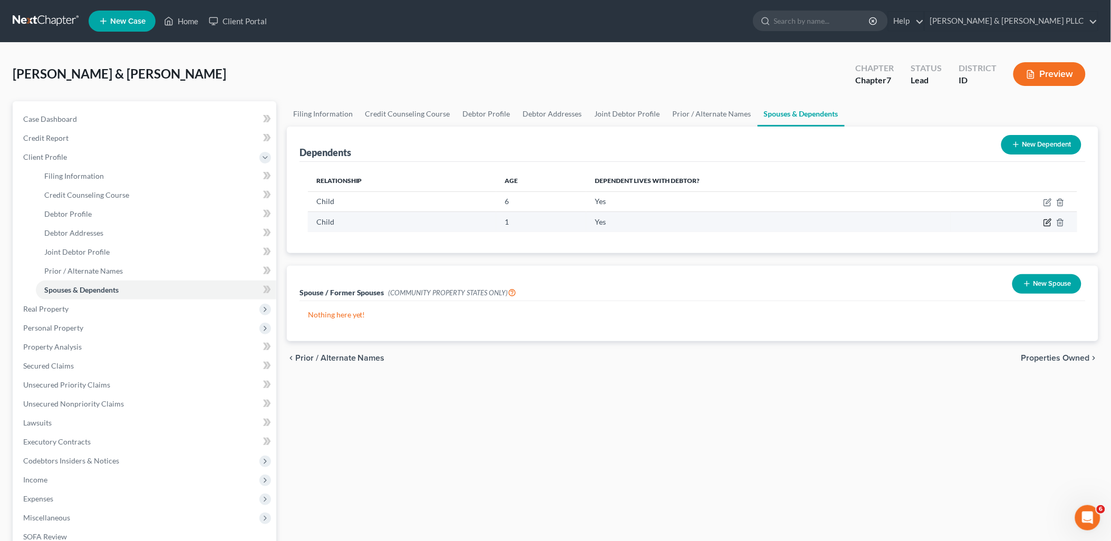
click at [1044, 225] on icon "button" at bounding box center [1048, 222] width 8 height 8
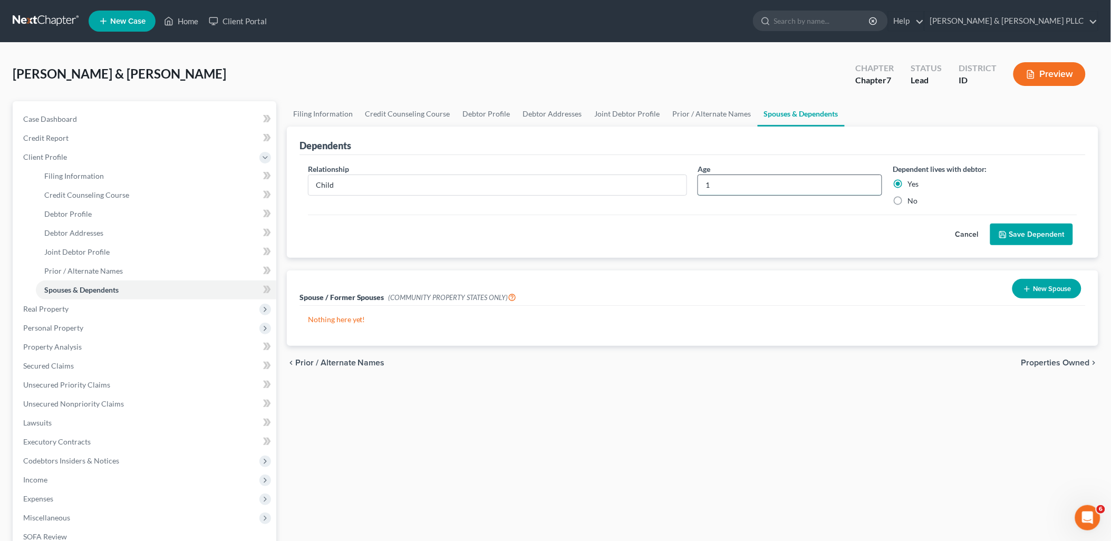
click at [757, 179] on input "1" at bounding box center [790, 185] width 184 height 20
type input "2"
click at [1040, 229] on button "Save Dependent" at bounding box center [1031, 235] width 83 height 22
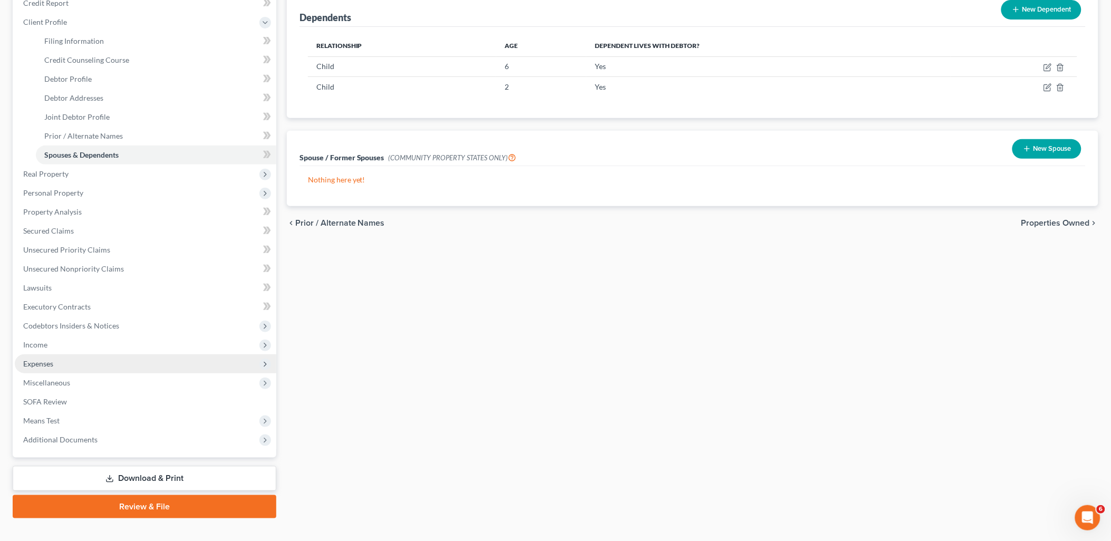
scroll to position [151, 0]
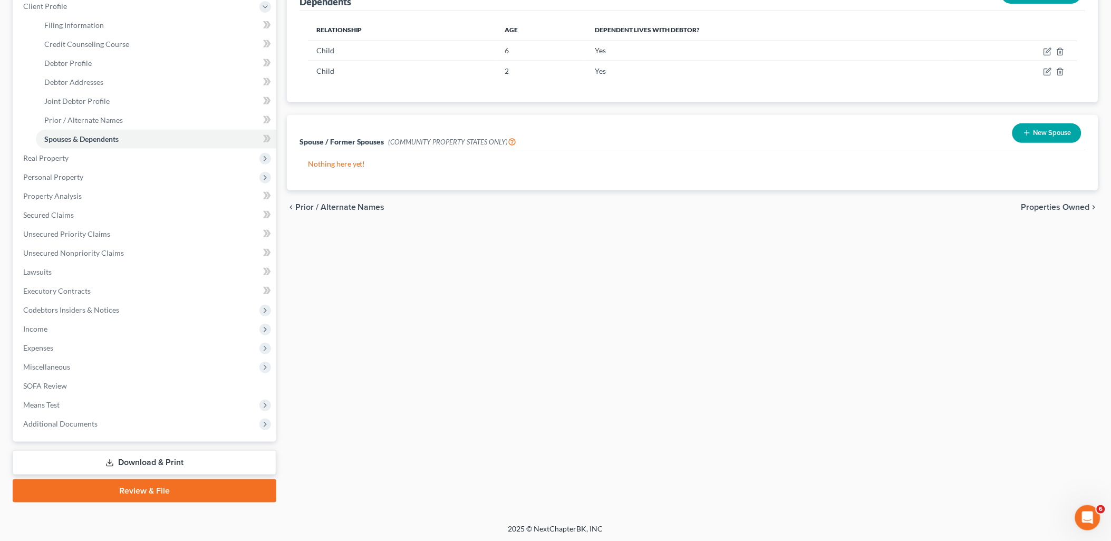
drag, startPoint x: 228, startPoint y: 485, endPoint x: 676, endPoint y: 285, distance: 490.1
click at [228, 485] on link "Review & File" at bounding box center [145, 490] width 264 height 23
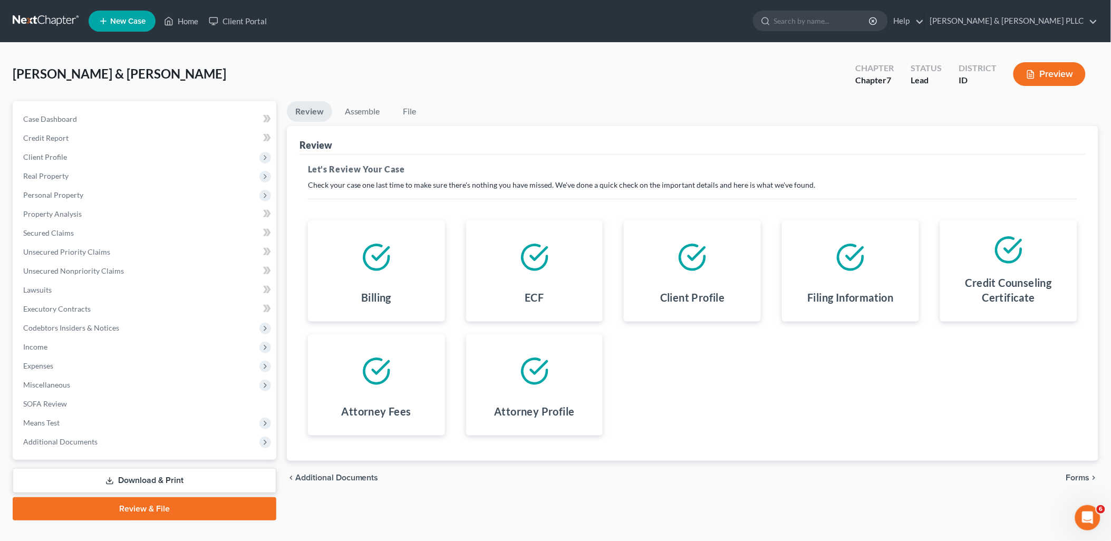
click at [357, 474] on span "Additional Documents" at bounding box center [336, 478] width 83 height 8
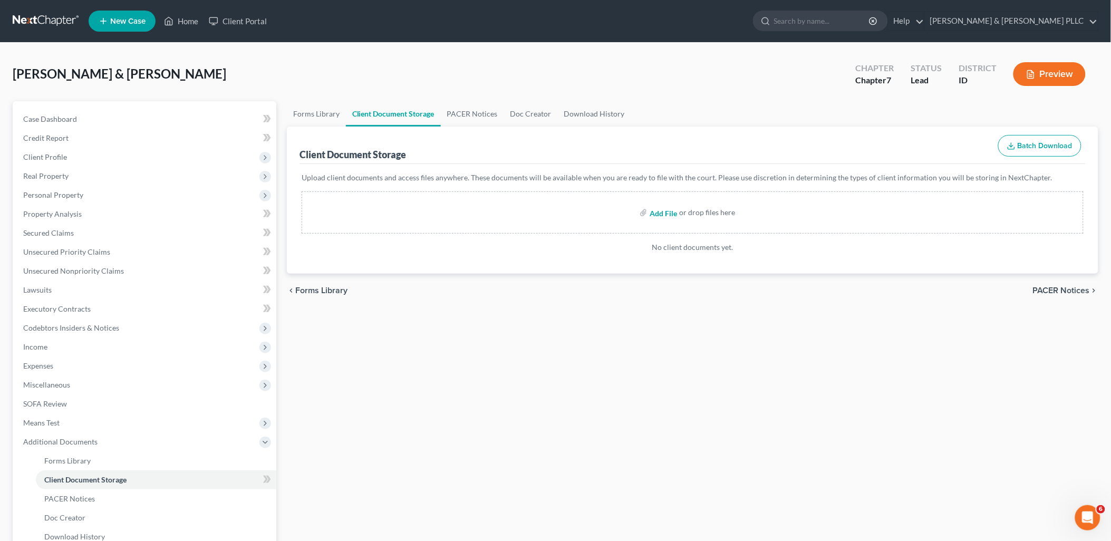
click at [665, 213] on input "file" at bounding box center [662, 212] width 25 height 19
type input "C:\fakepath\Certificates of Counseling.pdf"
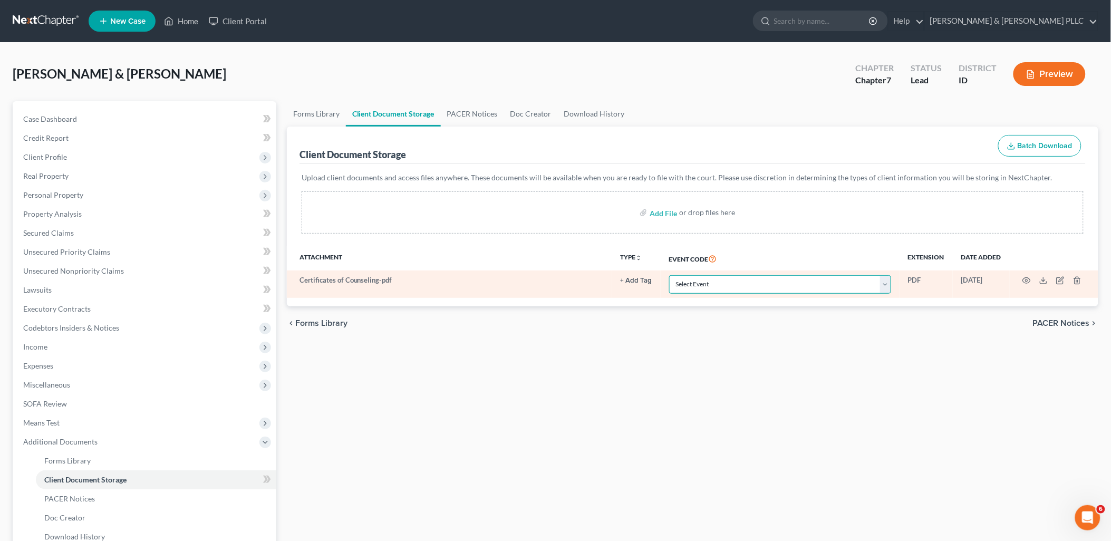
click at [887, 283] on select "Select Event Certificate of Credit Counseling Chapter 13 Calculation of Disposa…" at bounding box center [780, 284] width 222 height 18
select select "0"
click at [669, 275] on select "Select Event Certificate of Credit Counseling Chapter 13 Calculation of Disposa…" at bounding box center [780, 284] width 222 height 18
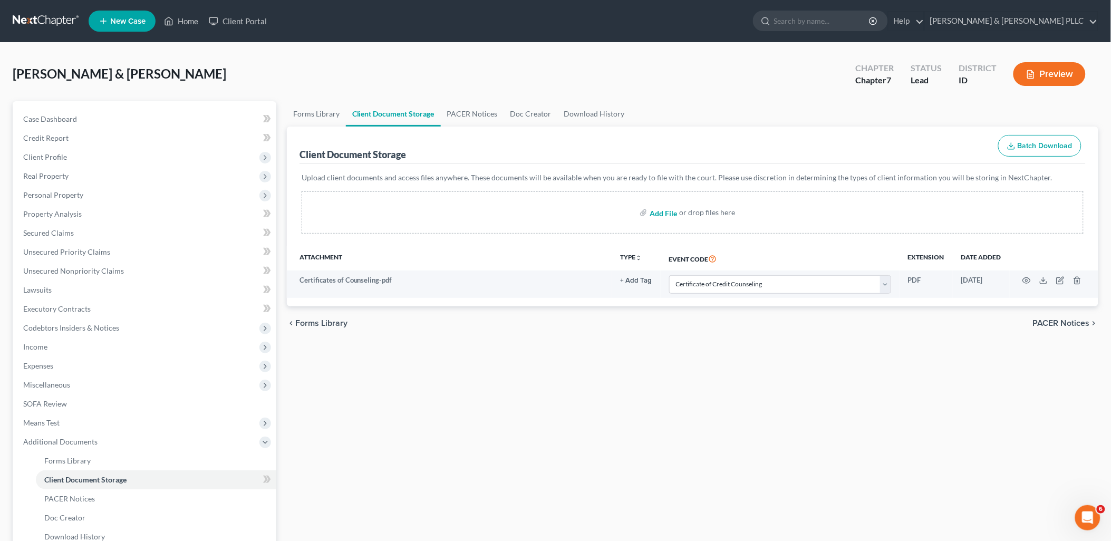
click at [665, 209] on input "file" at bounding box center [662, 212] width 25 height 19
type input "C:\fakepath\Disclosure of Attorney Compensation.pdf"
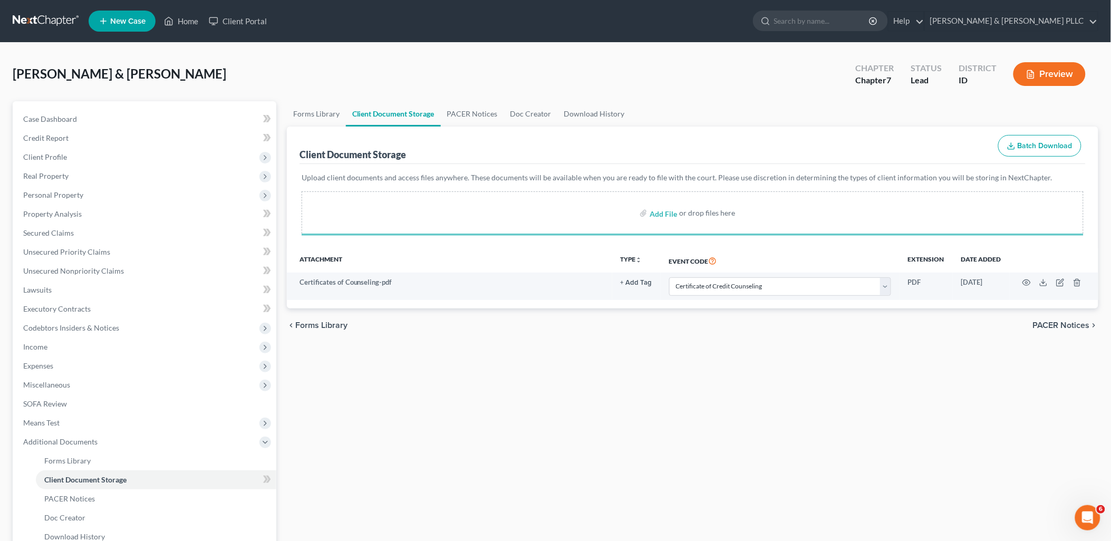
select select "0"
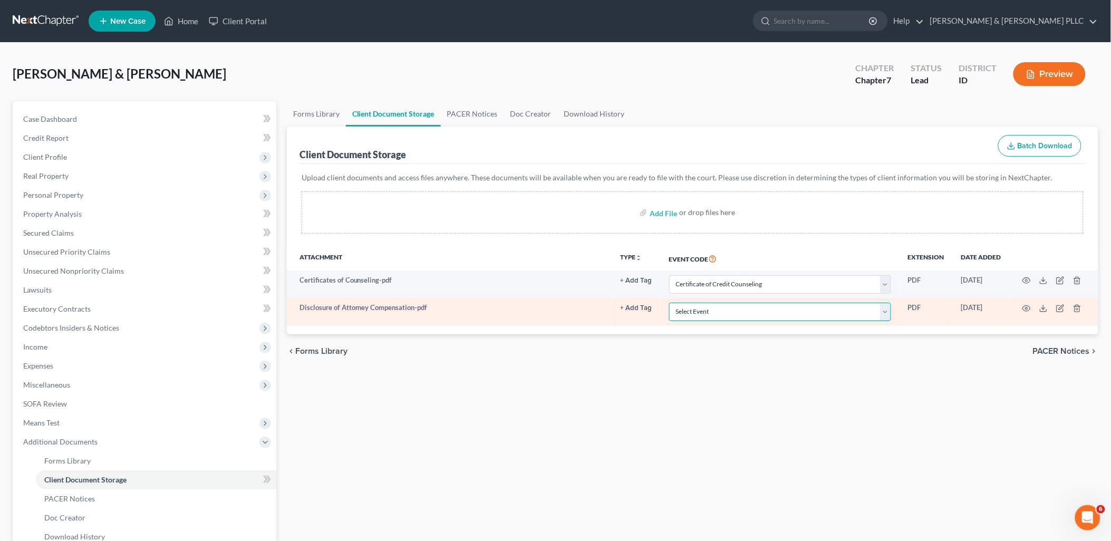
click at [883, 310] on select "Select Event Certificate of Credit Counseling Chapter 13 Calculation of Disposa…" at bounding box center [780, 312] width 222 height 18
select select "6"
click at [669, 303] on select "Select Event Certificate of Credit Counseling Chapter 13 Calculation of Disposa…" at bounding box center [780, 312] width 222 height 18
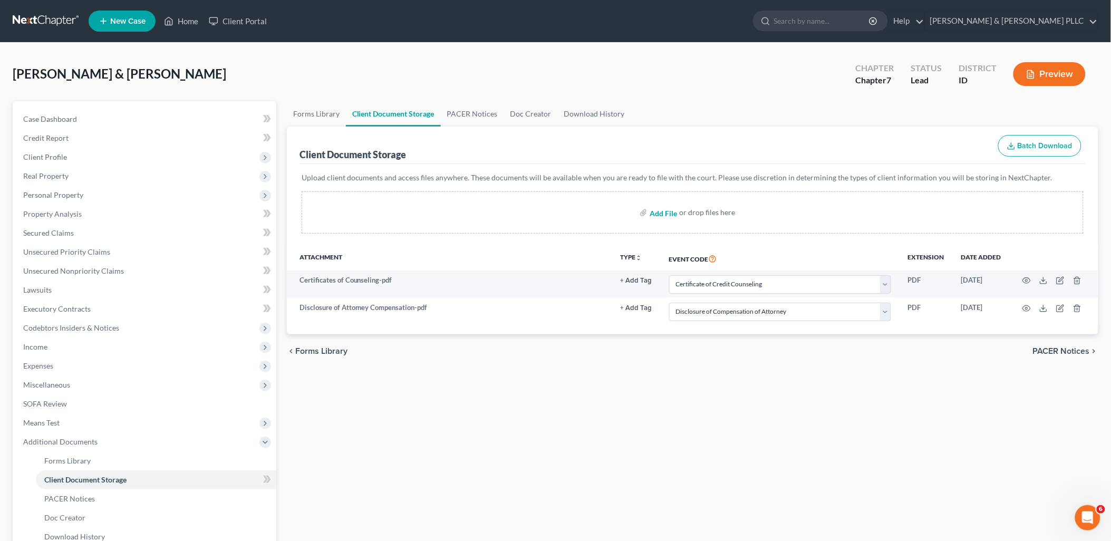
click at [660, 214] on input "file" at bounding box center [662, 212] width 25 height 19
type input "C:\fakepath\Means Test.pdf"
select select "0"
select select "6"
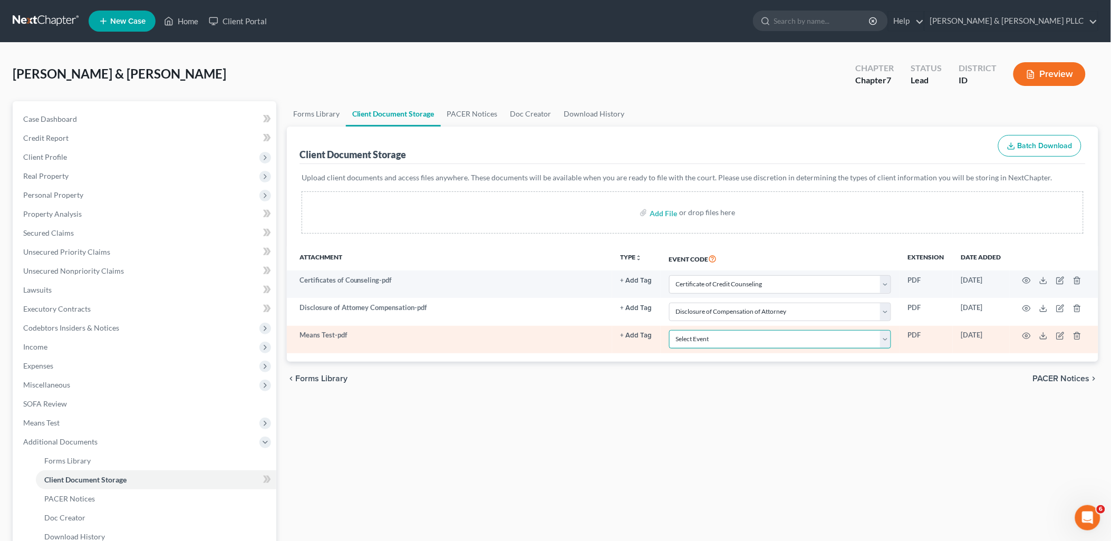
click at [883, 334] on select "Select Event Certificate of Credit Counseling Chapter 13 Calculation of Disposa…" at bounding box center [780, 339] width 222 height 18
select select "5"
click at [669, 330] on select "Select Event Certificate of Credit Counseling Chapter 13 Calculation of Disposa…" at bounding box center [780, 339] width 222 height 18
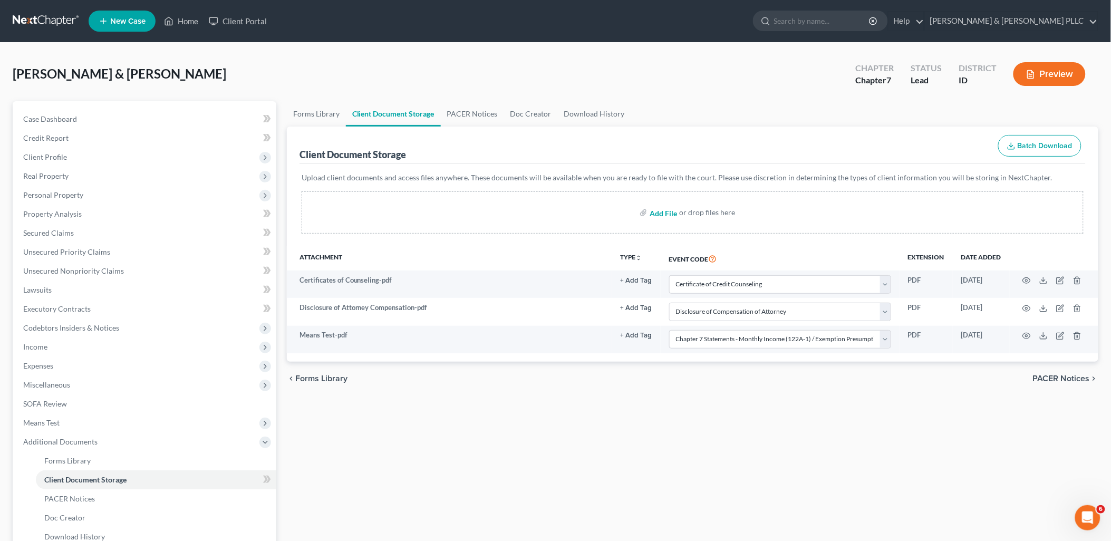
click at [660, 213] on input "file" at bounding box center [662, 212] width 25 height 19
type input "C:\fakepath\Signature Pages.pdf"
select select "0"
select select "6"
select select "5"
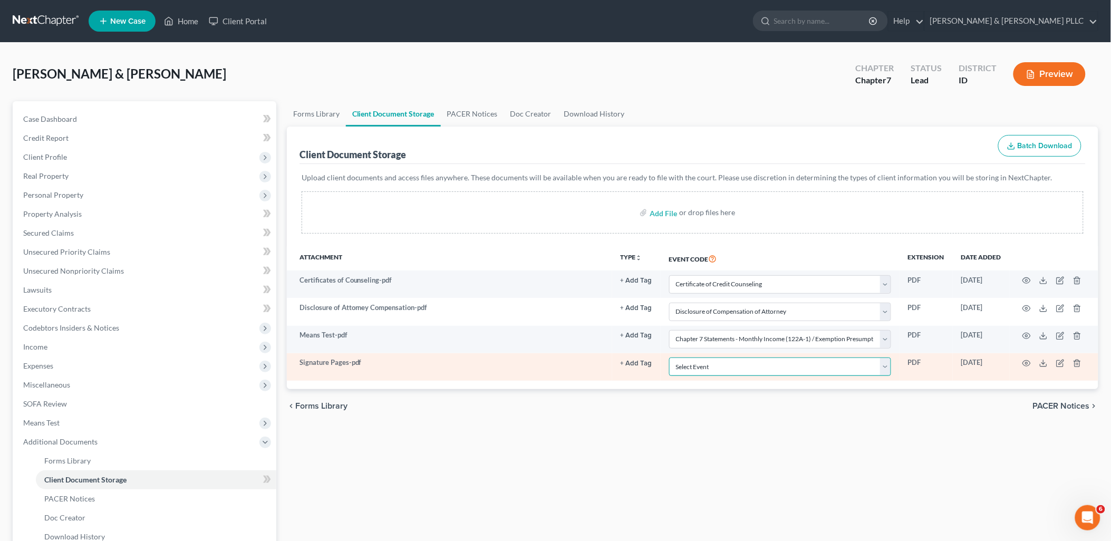
click at [888, 364] on select "Select Event Certificate of Credit Counseling Chapter 13 Calculation of Disposa…" at bounding box center [780, 367] width 222 height 18
select select "9"
click at [669, 358] on select "Select Event Certificate of Credit Counseling Chapter 13 Calculation of Disposa…" at bounding box center [780, 367] width 222 height 18
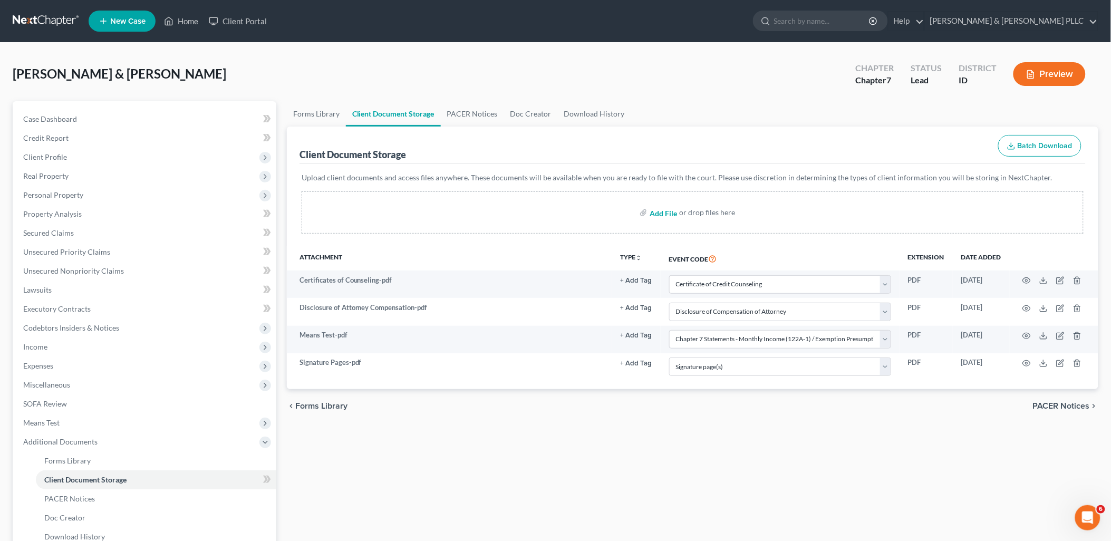
click at [670, 208] on input "file" at bounding box center [662, 212] width 25 height 19
type input "C:\fakepath\Statement of Domestic Support.pdf"
select select "0"
select select "6"
select select "5"
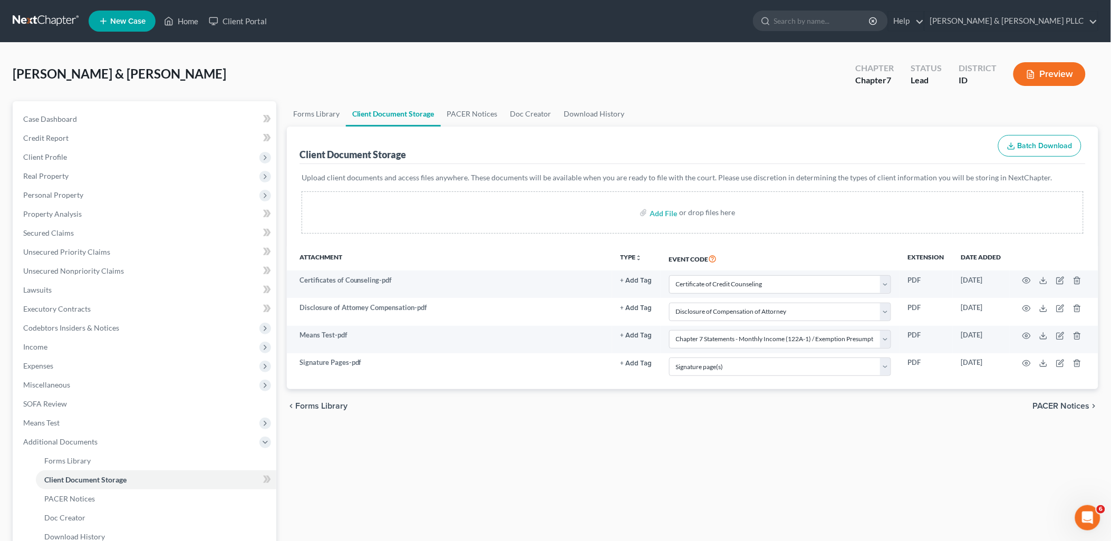
select select "9"
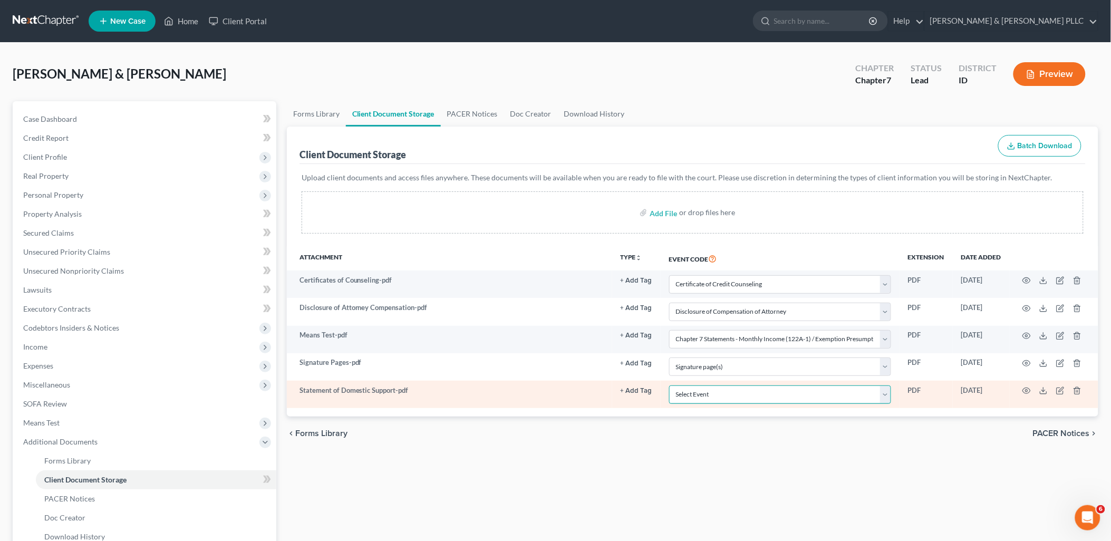
drag, startPoint x: 884, startPoint y: 399, endPoint x: 872, endPoint y: 396, distance: 12.7
click at [884, 399] on select "Select Event Certificate of Credit Counseling Chapter 13 Calculation of Disposa…" at bounding box center [780, 395] width 222 height 18
select select "10"
click at [669, 386] on select "Select Event Certificate of Credit Counseling Chapter 13 Calculation of Disposa…" at bounding box center [780, 395] width 222 height 18
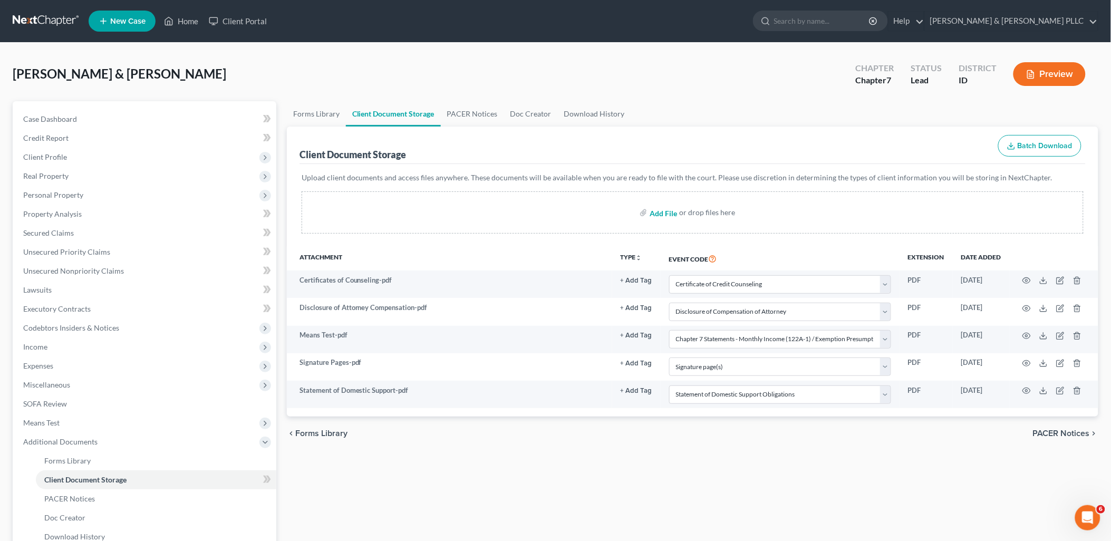
click at [664, 211] on input "file" at bounding box center [662, 212] width 25 height 19
type input "C:\fakepath\07.21.25 - 08.03.25.pdf"
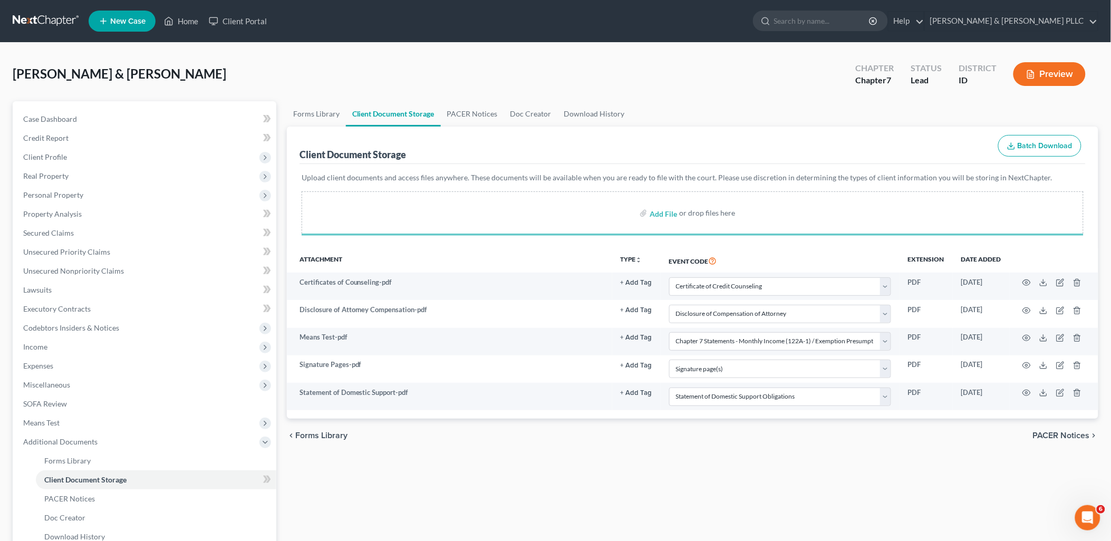
select select "0"
select select "6"
select select "5"
select select "9"
select select "10"
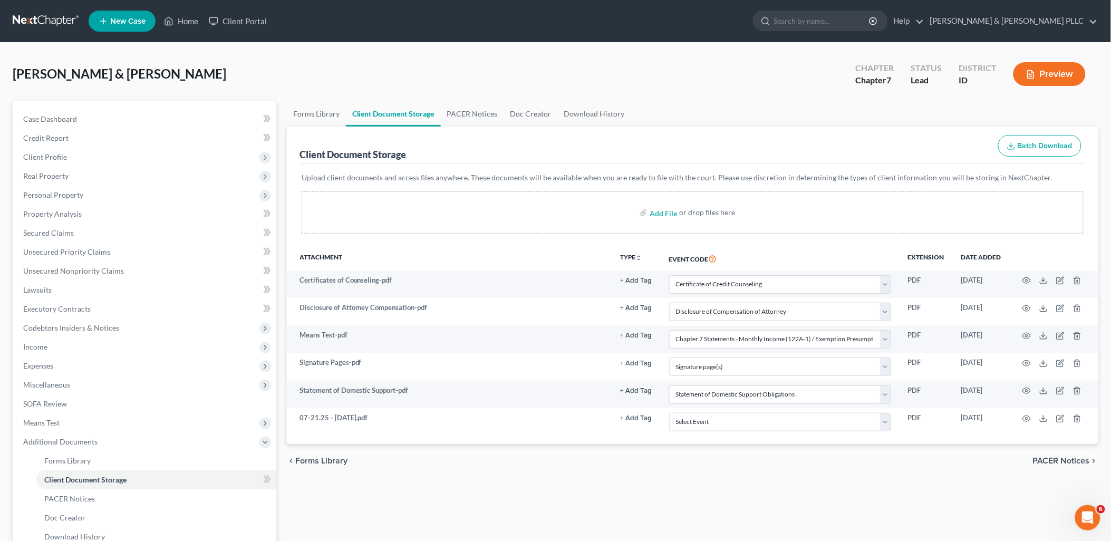
select select "0"
select select "6"
select select "5"
select select "9"
select select "10"
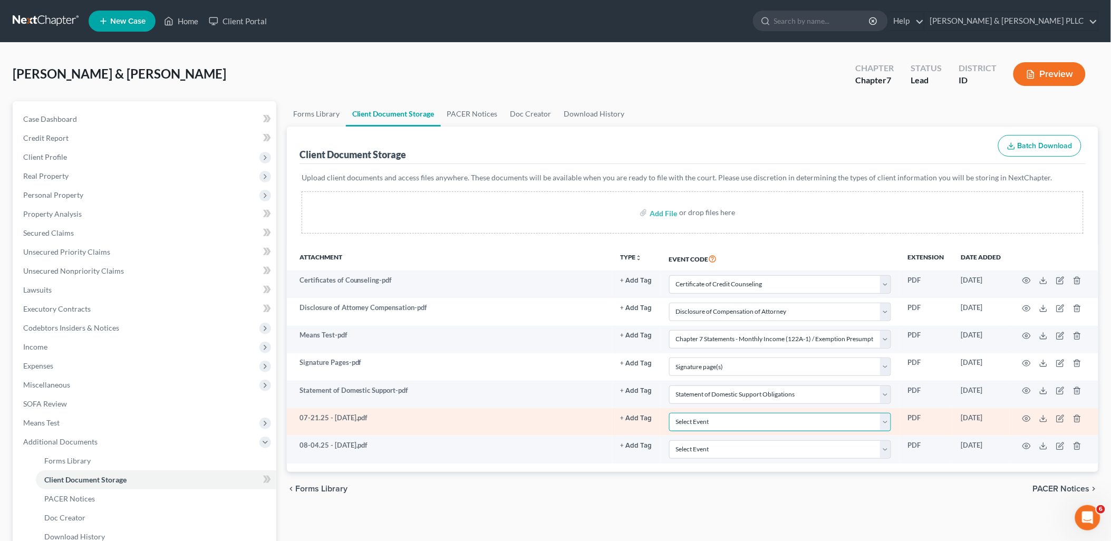
click at [889, 423] on select "Select Event Certificate of Credit Counseling Chapter 13 Calculation of Disposa…" at bounding box center [780, 422] width 222 height 18
select select "7"
click at [669, 413] on select "Select Event Certificate of Credit Counseling Chapter 13 Calculation of Disposa…" at bounding box center [780, 422] width 222 height 18
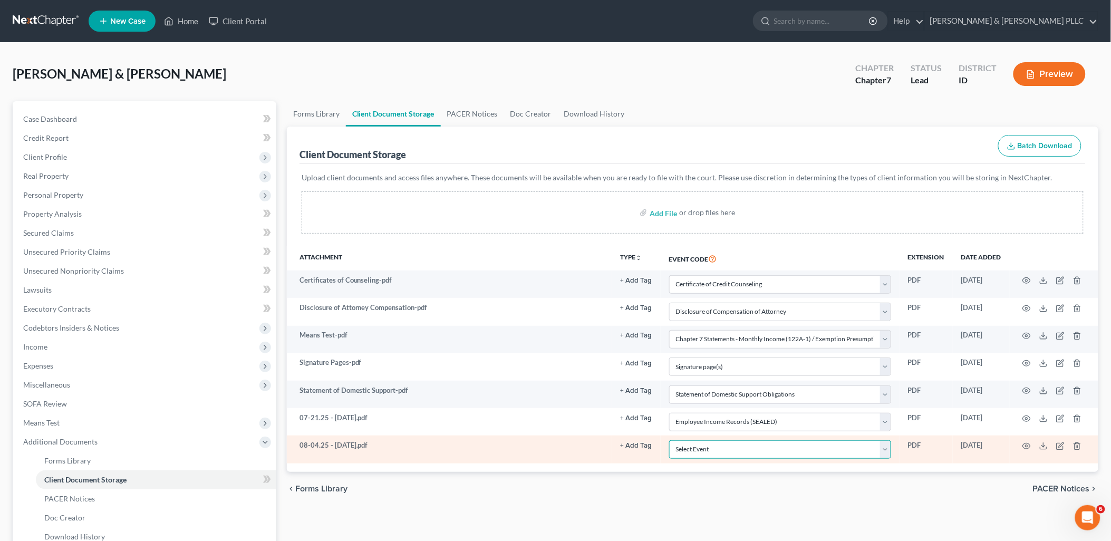
click at [884, 447] on select "Select Event Certificate of Credit Counseling Chapter 13 Calculation of Disposa…" at bounding box center [780, 449] width 222 height 18
select select "7"
click at [669, 441] on select "Select Event Certificate of Credit Counseling Chapter 13 Calculation of Disposa…" at bounding box center [780, 449] width 222 height 18
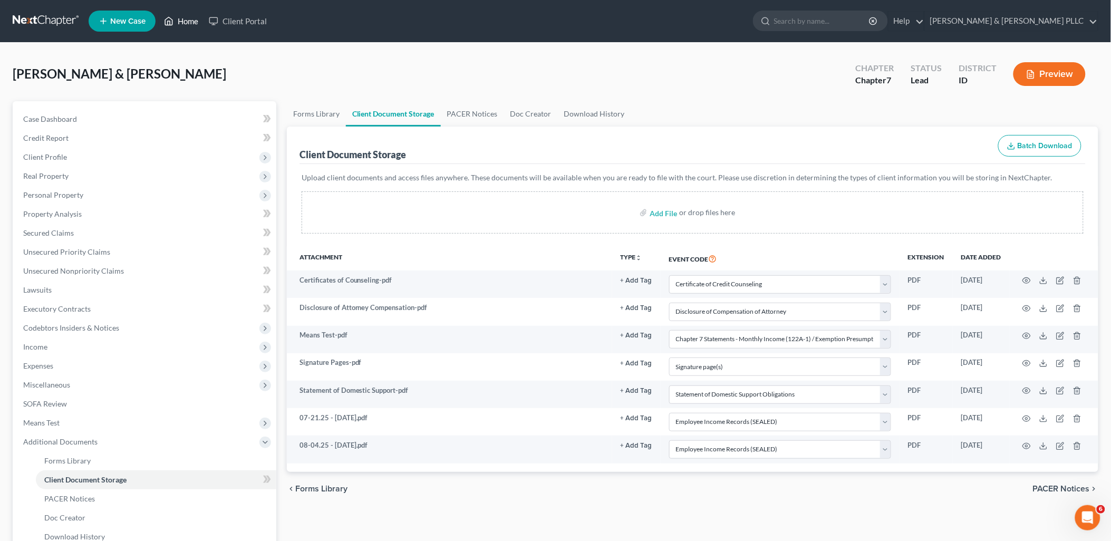
click at [184, 12] on link "Home" at bounding box center [181, 21] width 45 height 19
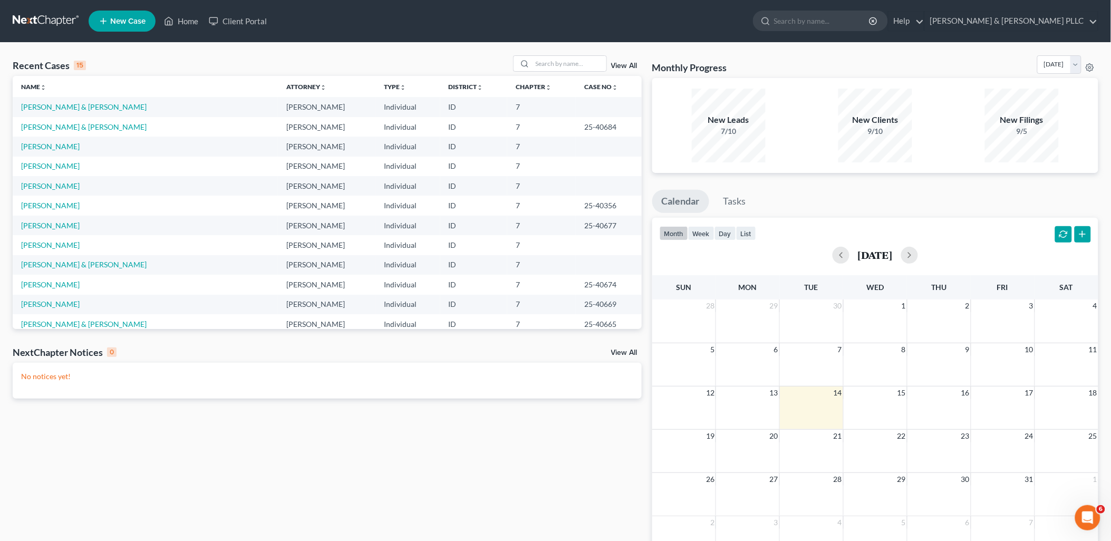
click at [1103, 19] on nav "Home New Case Client Portal Tolson & Wayment PLLC janna@aaronjtolsonlaw.com My …" at bounding box center [555, 21] width 1111 height 42
click at [1092, 20] on link "Tolson & Wayment PLLC" at bounding box center [1011, 21] width 173 height 19
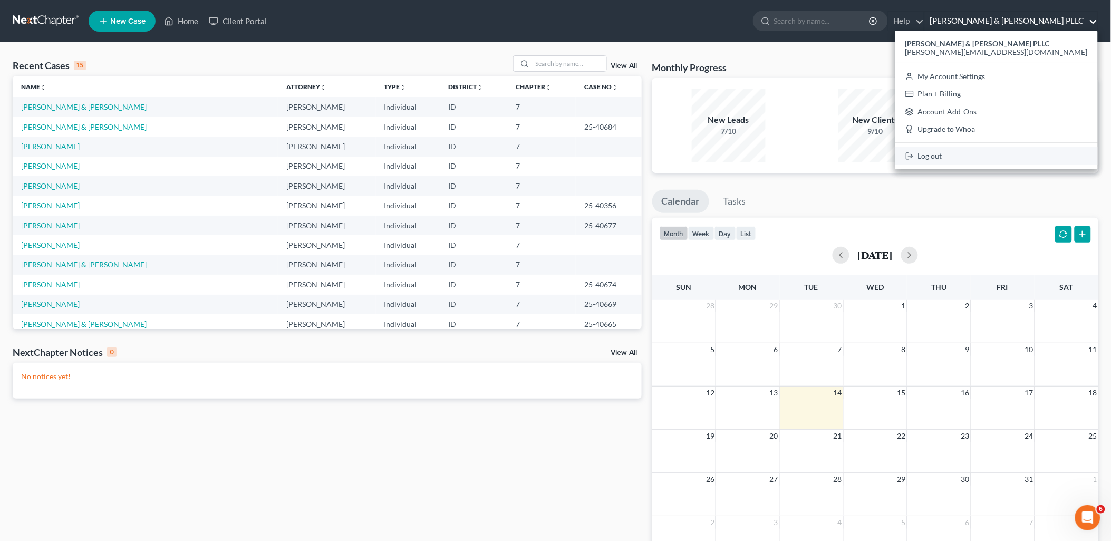
click at [1020, 153] on link "Log out" at bounding box center [996, 156] width 203 height 18
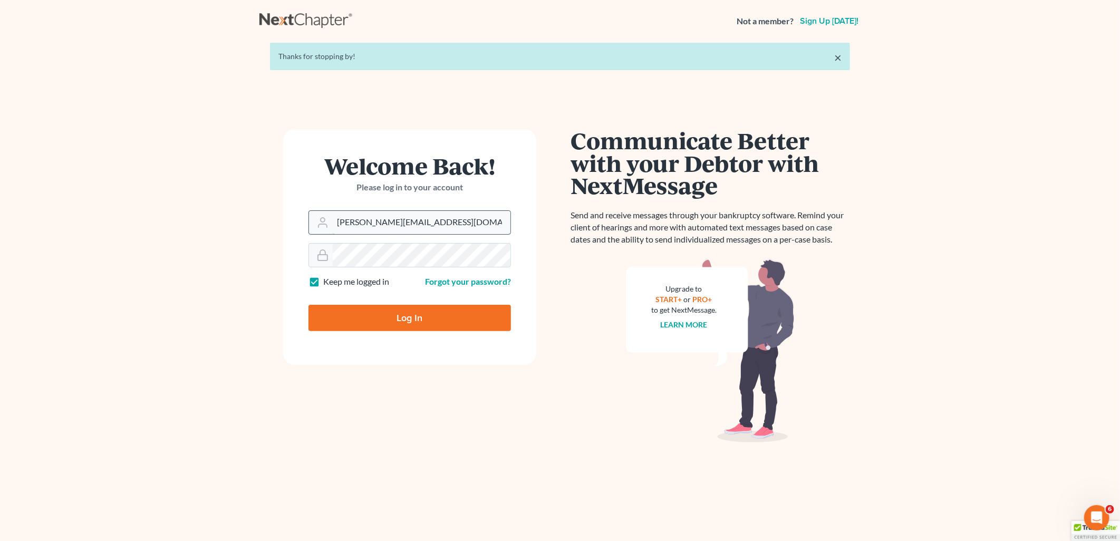
click at [449, 233] on input "[PERSON_NAME][EMAIL_ADDRESS][DOMAIN_NAME]" at bounding box center [422, 222] width 178 height 23
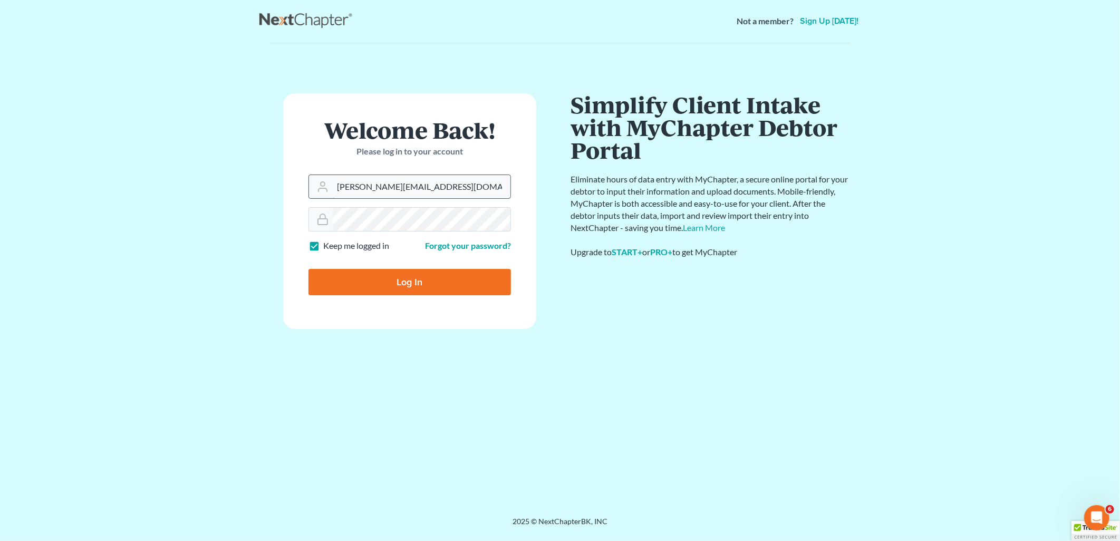
type input "[PERSON_NAME][EMAIL_ADDRESS][DOMAIN_NAME]"
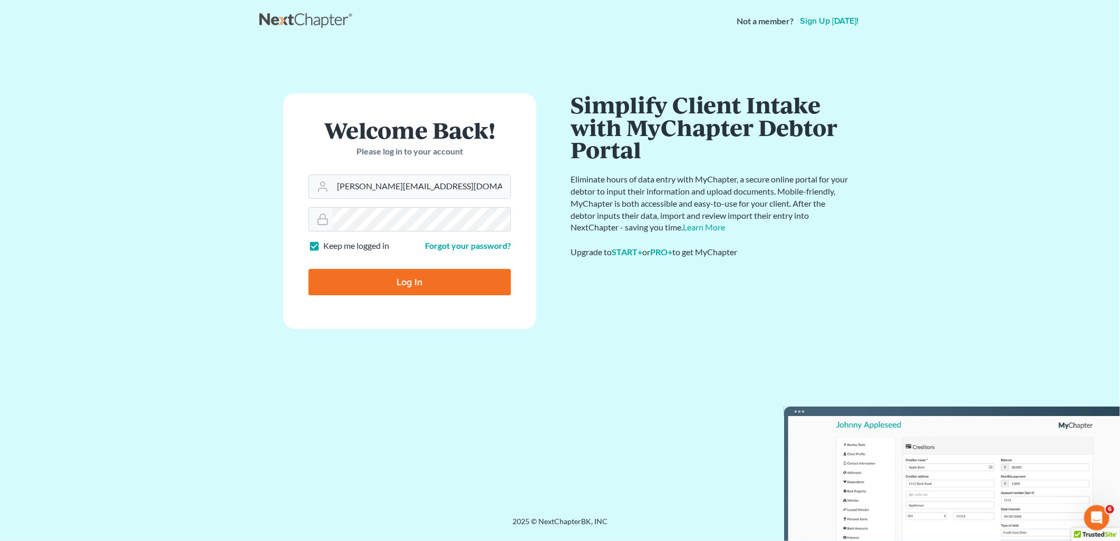
click at [401, 277] on input "Log In" at bounding box center [410, 282] width 203 height 26
type input "Thinking..."
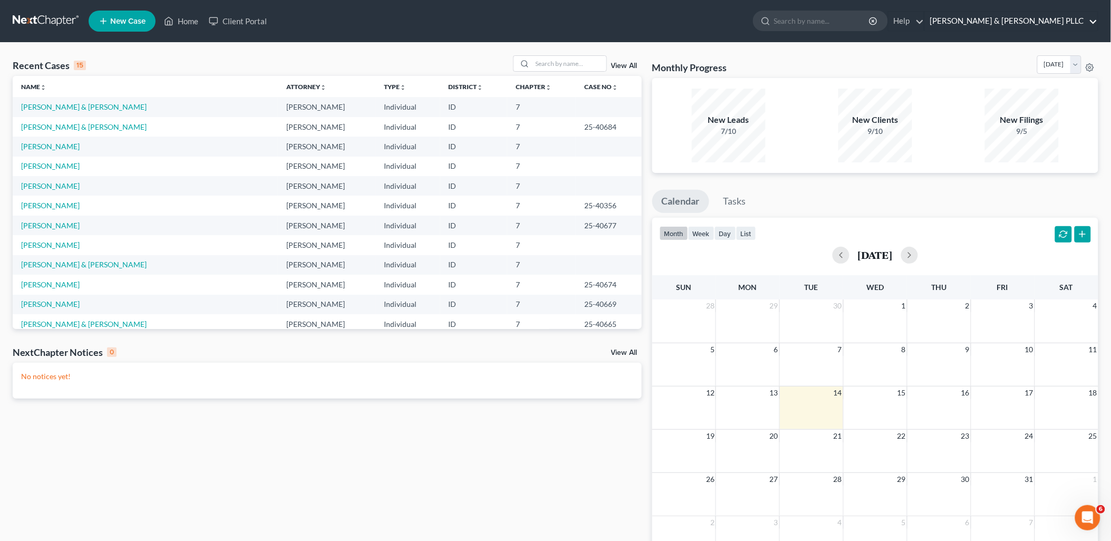
drag, startPoint x: 1027, startPoint y: 25, endPoint x: 1073, endPoint y: 17, distance: 46.5
click at [1027, 24] on link "Tolson & Wayment PLLC" at bounding box center [1011, 21] width 173 height 19
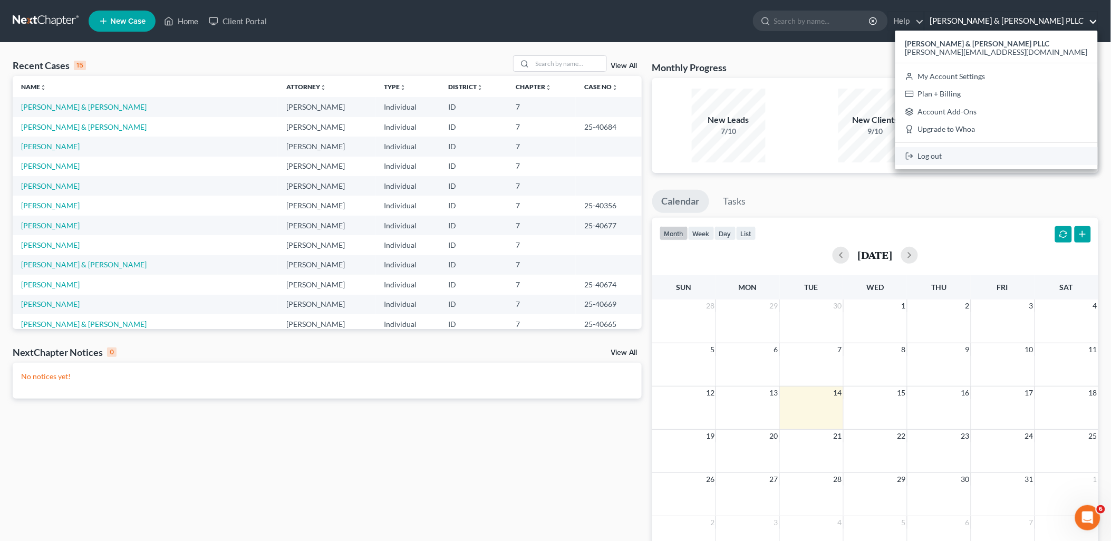
click at [1032, 155] on link "Log out" at bounding box center [996, 156] width 203 height 18
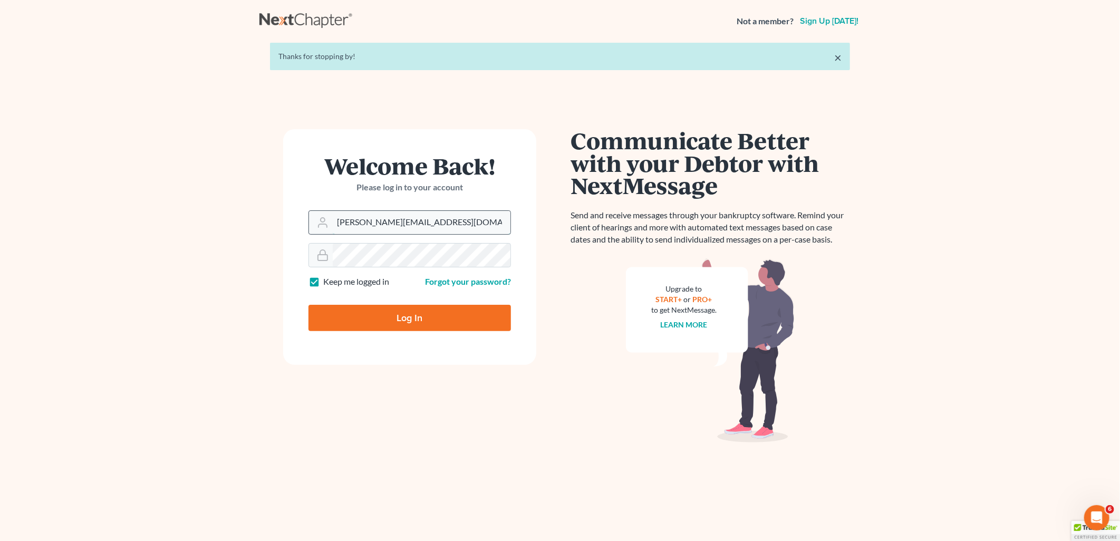
click at [452, 223] on input "[PERSON_NAME][EMAIL_ADDRESS][DOMAIN_NAME]" at bounding box center [422, 222] width 178 height 23
type input "[PERSON_NAME][EMAIL_ADDRESS][DOMAIN_NAME]"
click at [406, 313] on input "Log In" at bounding box center [410, 318] width 203 height 26
type input "Thinking..."
